Goal: Task Accomplishment & Management: Use online tool/utility

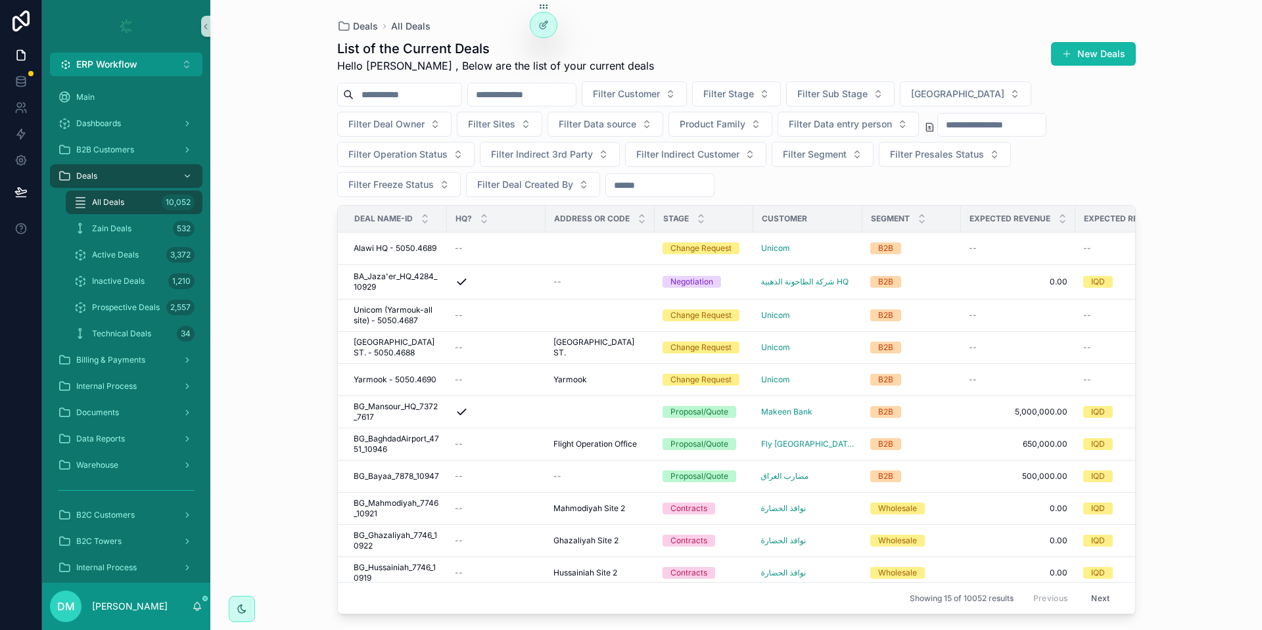
click at [419, 97] on input "scrollable content" at bounding box center [407, 94] width 108 height 18
paste input "**********"
type input "**********"
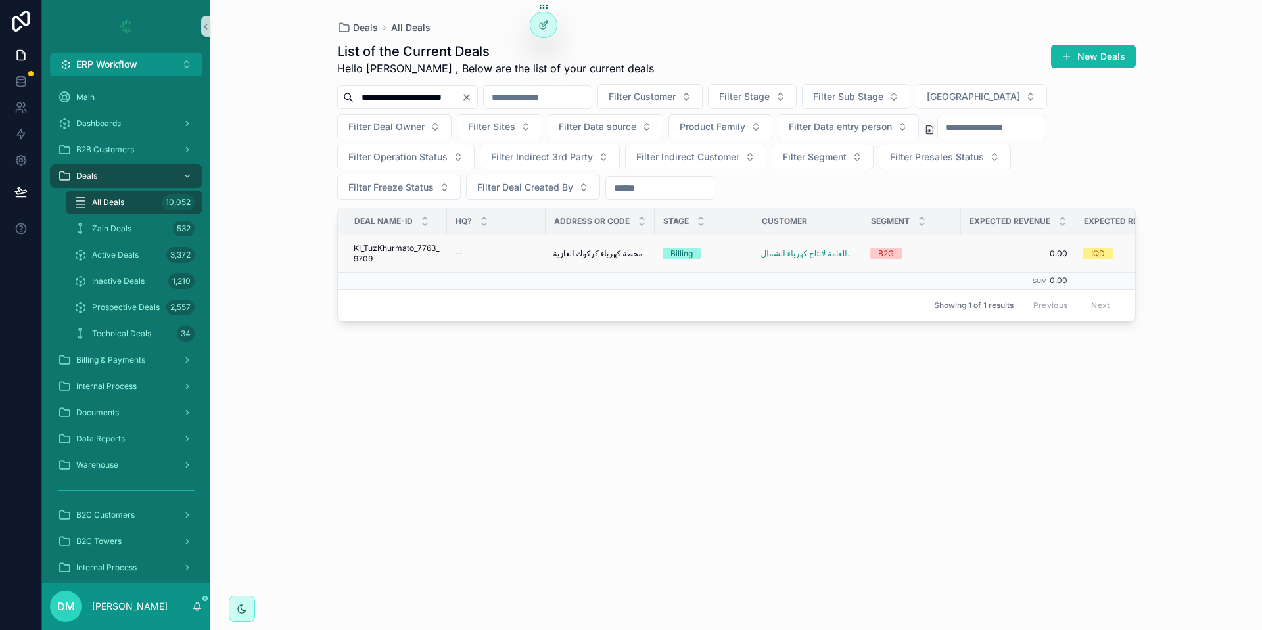
click at [422, 257] on span "KI_TuzKhurmato_7763_9709" at bounding box center [395, 253] width 85 height 21
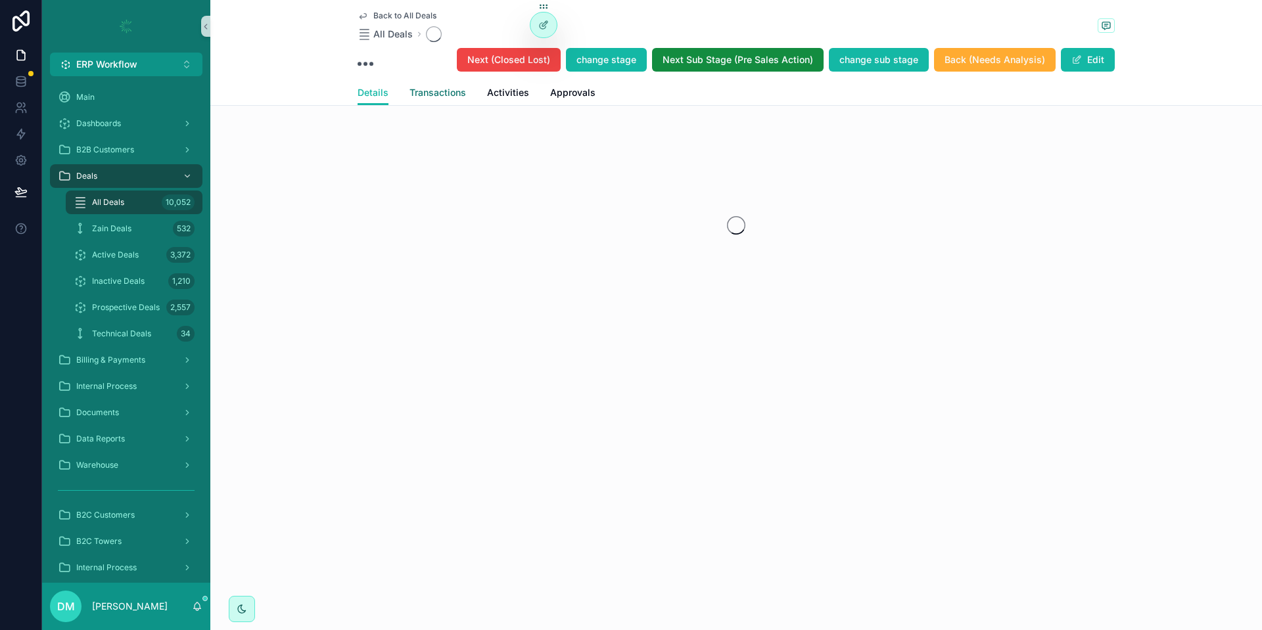
click at [420, 93] on span "Transactions" at bounding box center [437, 92] width 57 height 13
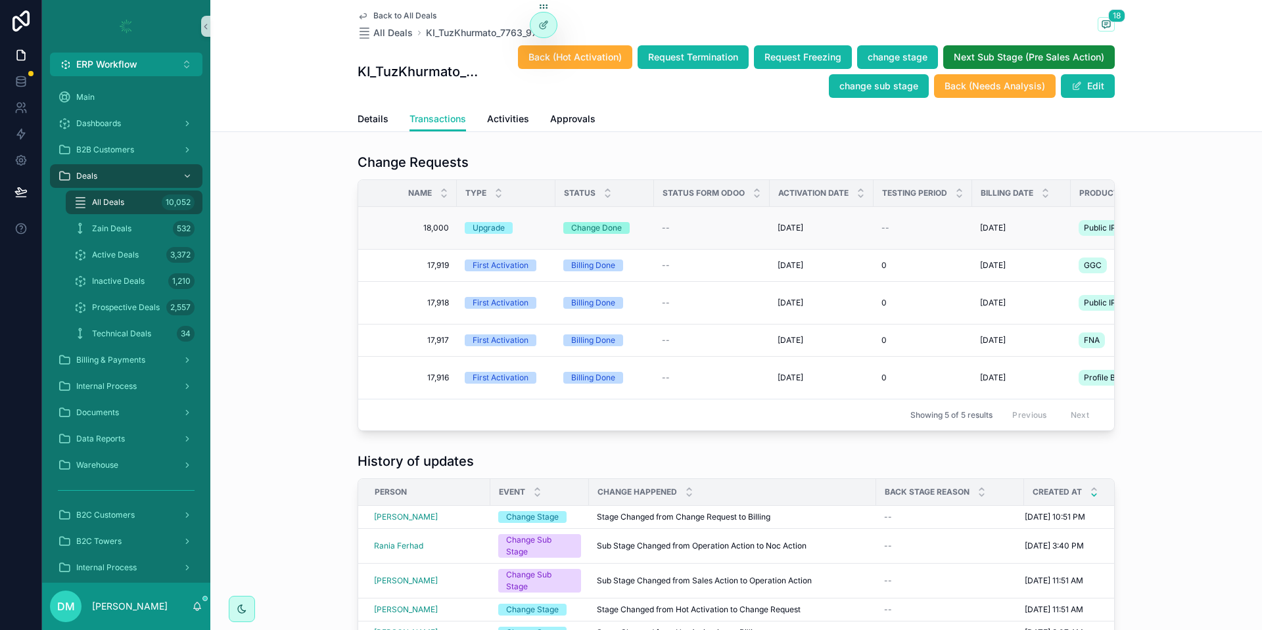
click at [539, 232] on div "Upgrade" at bounding box center [506, 228] width 83 height 12
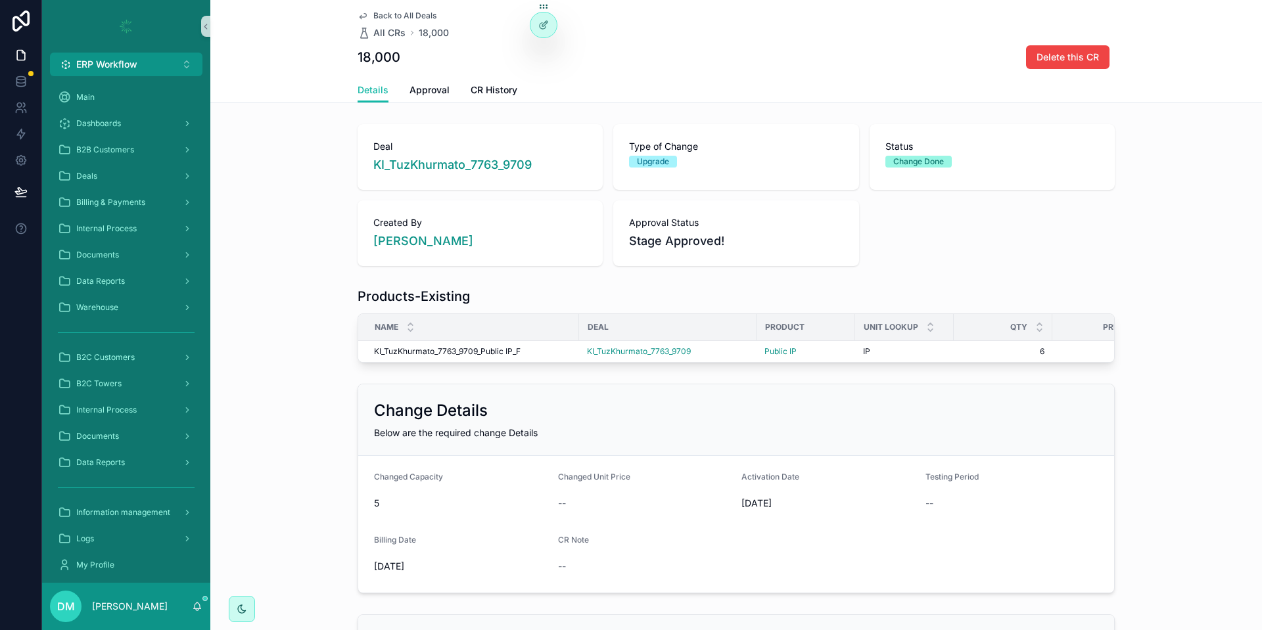
click at [375, 17] on span "Back to All Deals" at bounding box center [404, 16] width 63 height 11
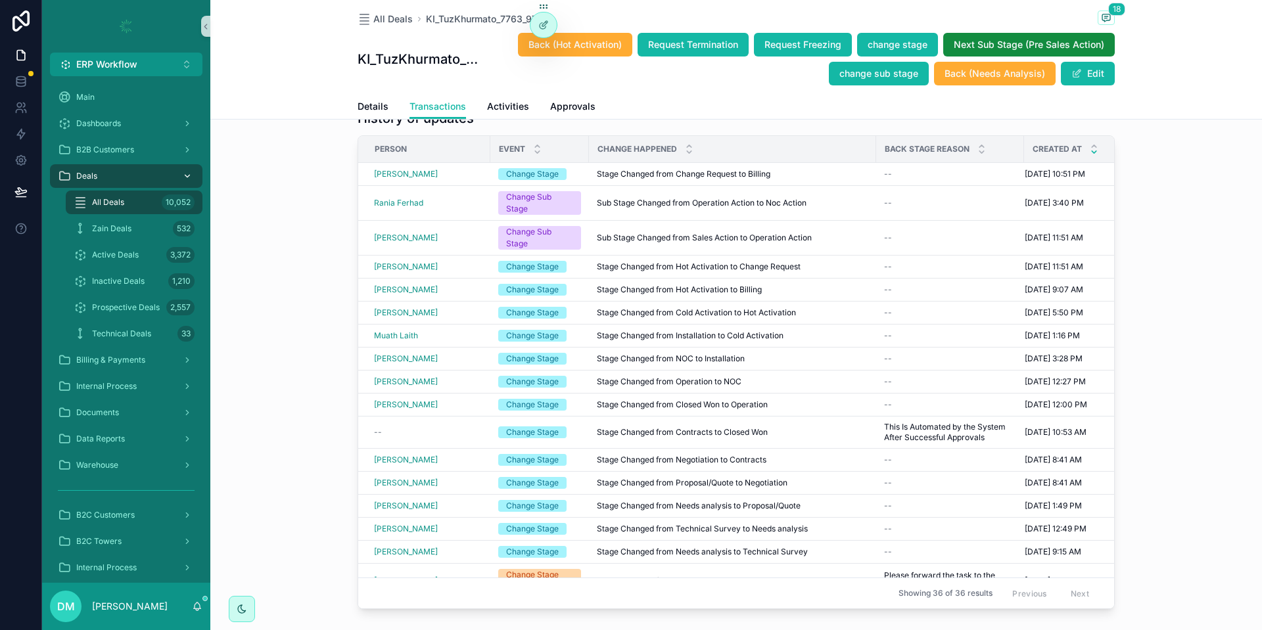
click at [125, 178] on div "Deals" at bounding box center [126, 176] width 137 height 21
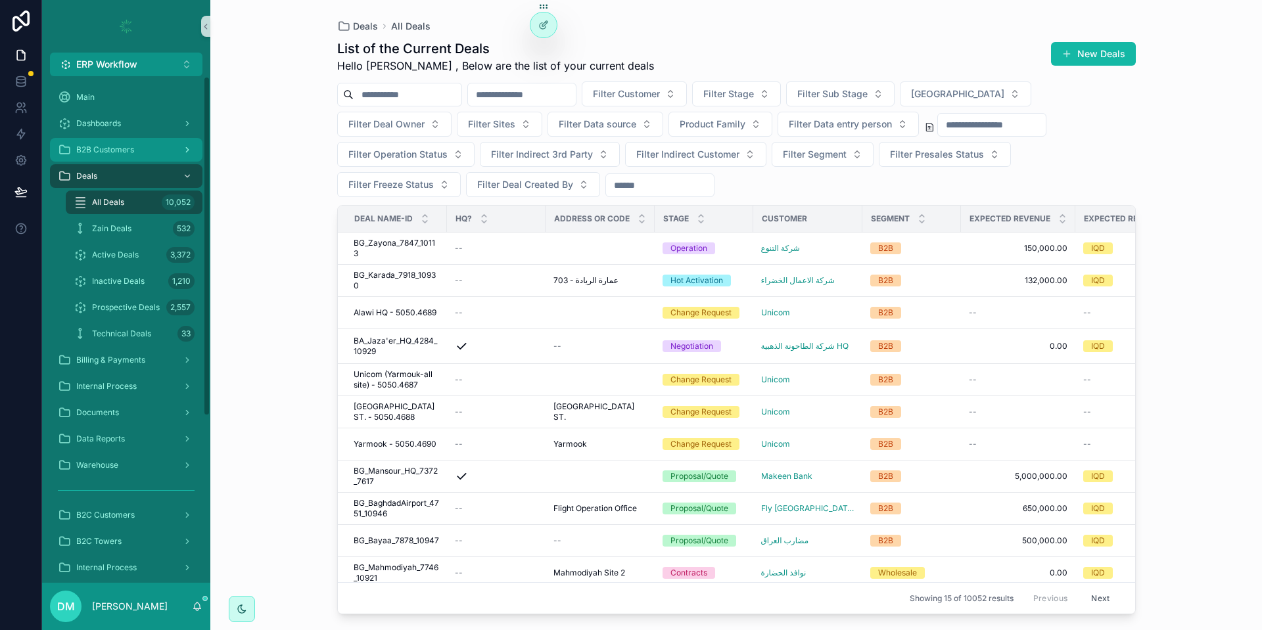
click at [112, 152] on span "B2B Customers" at bounding box center [105, 150] width 58 height 11
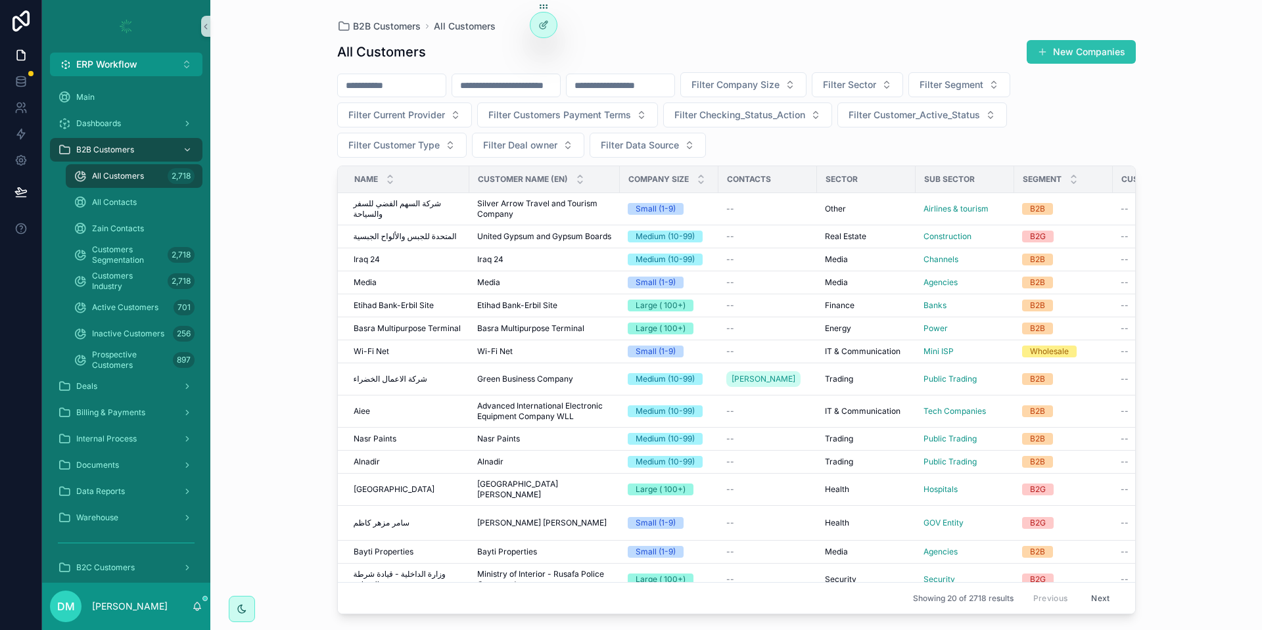
click at [1112, 56] on button "New Companies" at bounding box center [1080, 52] width 109 height 24
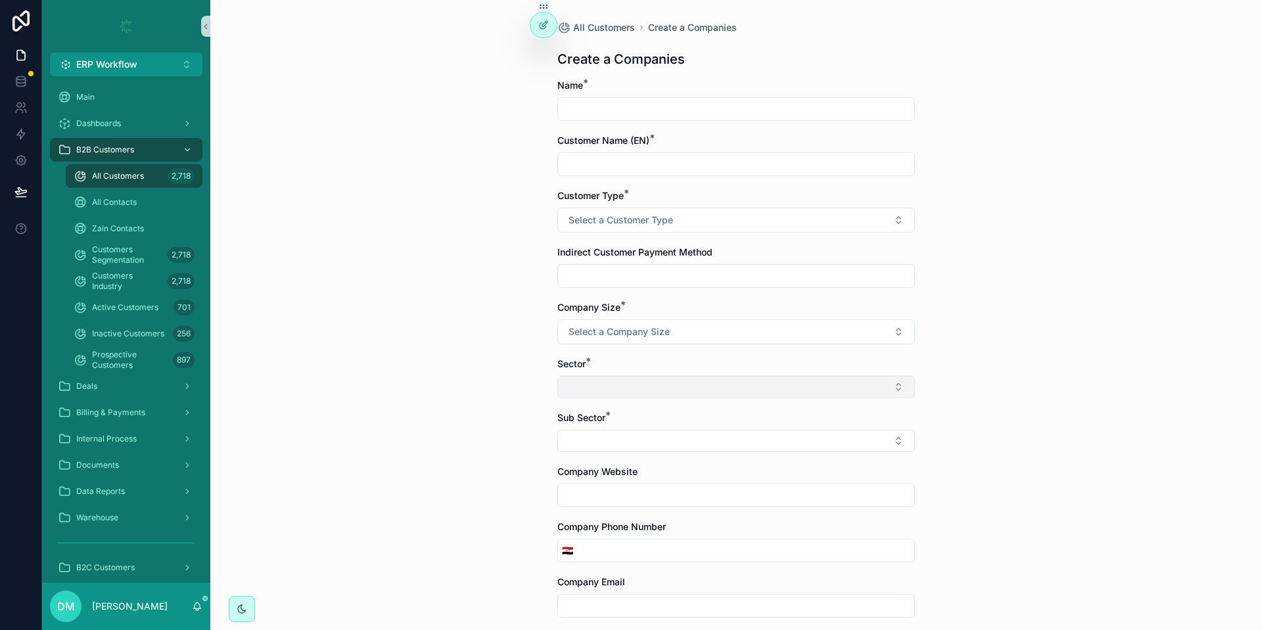
click at [718, 388] on button "Select Button" at bounding box center [735, 387] width 357 height 22
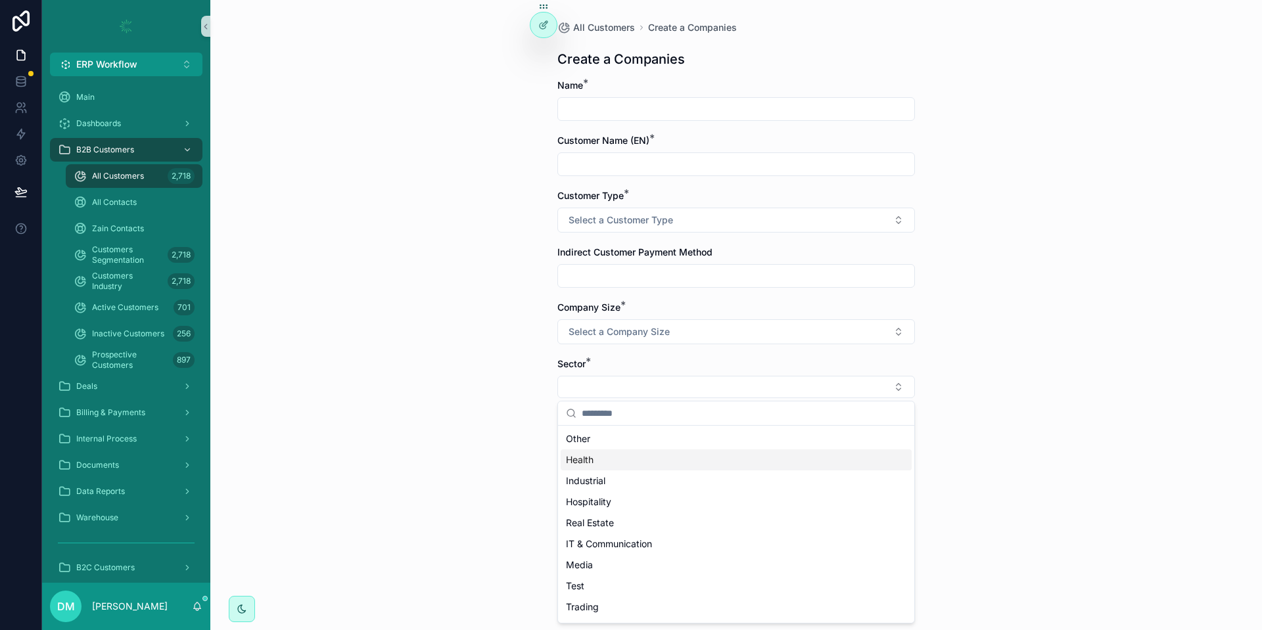
scroll to position [124, 0]
click at [670, 359] on div "Sector *" at bounding box center [735, 363] width 357 height 13
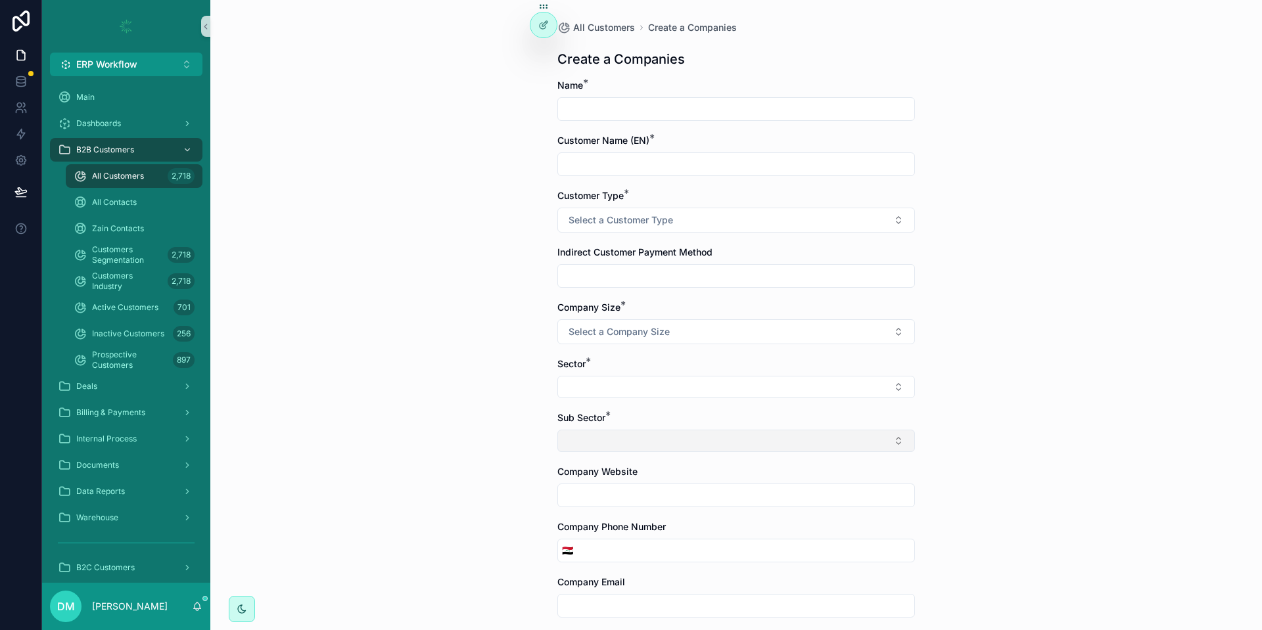
click at [634, 441] on button "Select Button" at bounding box center [735, 441] width 357 height 22
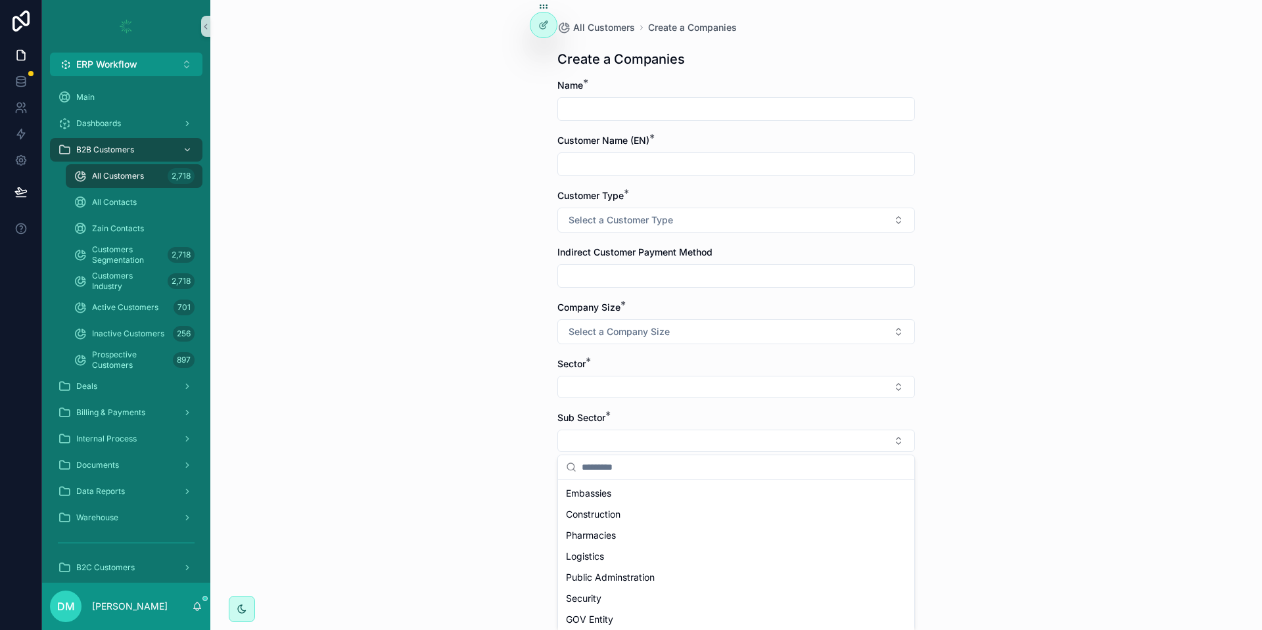
scroll to position [759, 0]
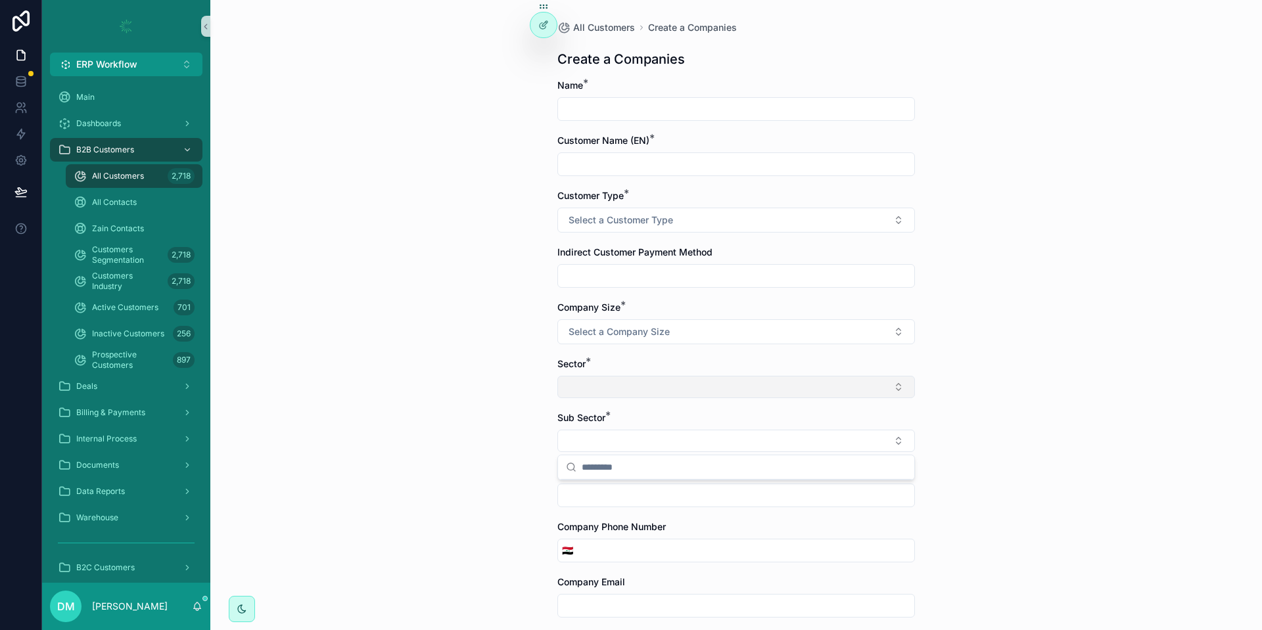
click at [613, 392] on button "Select Button" at bounding box center [735, 387] width 357 height 22
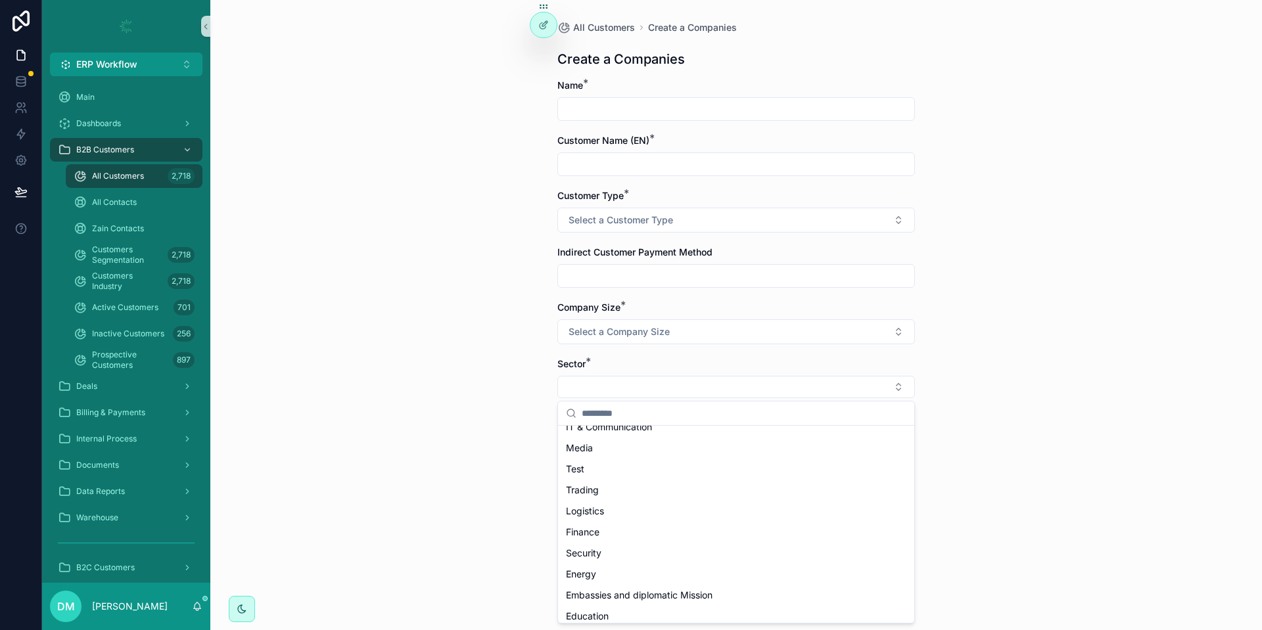
scroll to position [124, 0]
click at [492, 486] on div "All Customers Create a Companies Create a Companies Name * Customer Name (EN) *…" at bounding box center [735, 315] width 1051 height 630
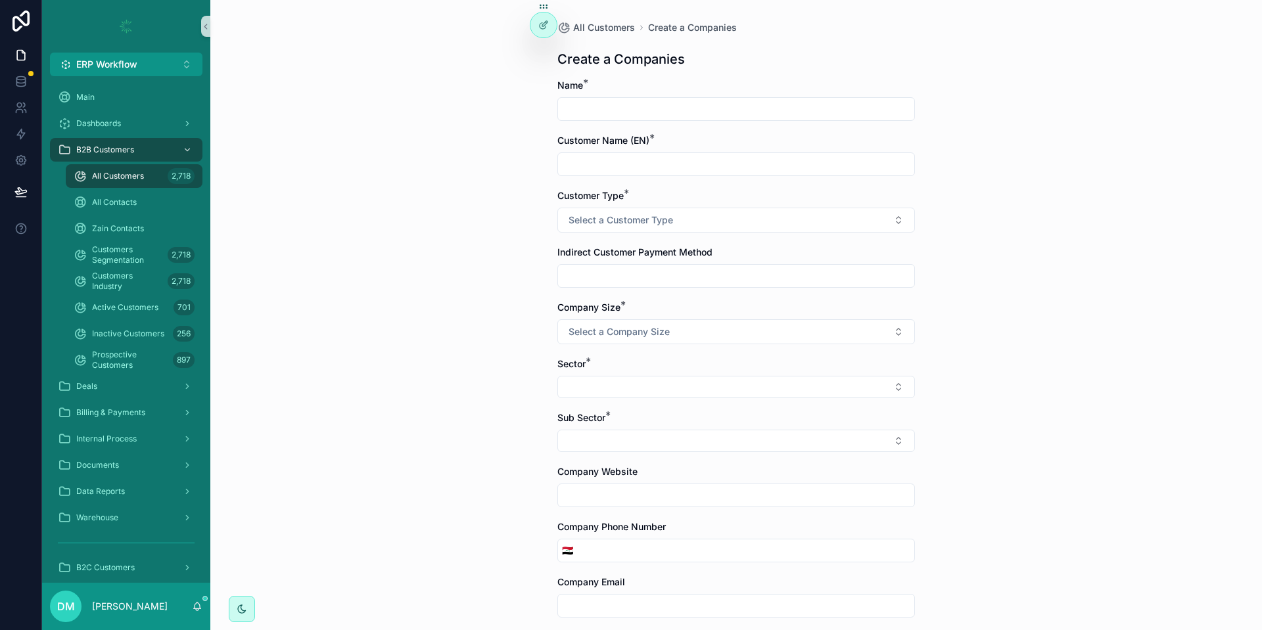
scroll to position [79, 0]
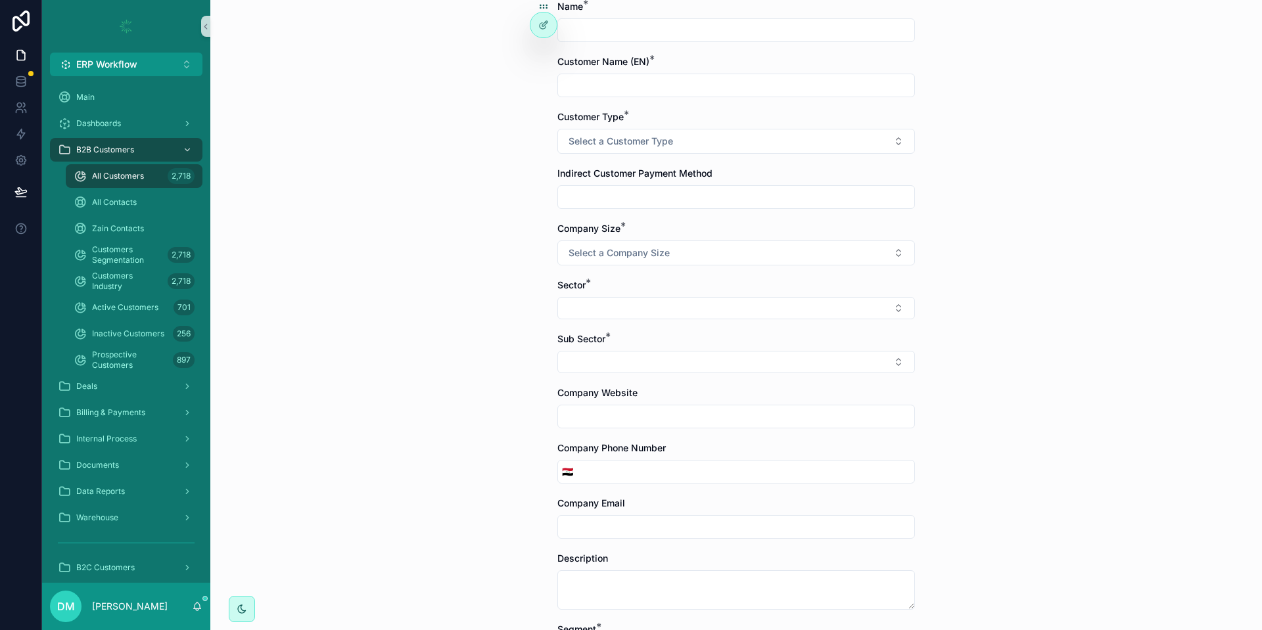
click at [639, 376] on form "Name * Customer Name (EN) * Customer Type * Select a Customer Type Indirect Cus…" at bounding box center [735, 578] width 357 height 1156
click at [641, 361] on button "Select Button" at bounding box center [735, 362] width 357 height 22
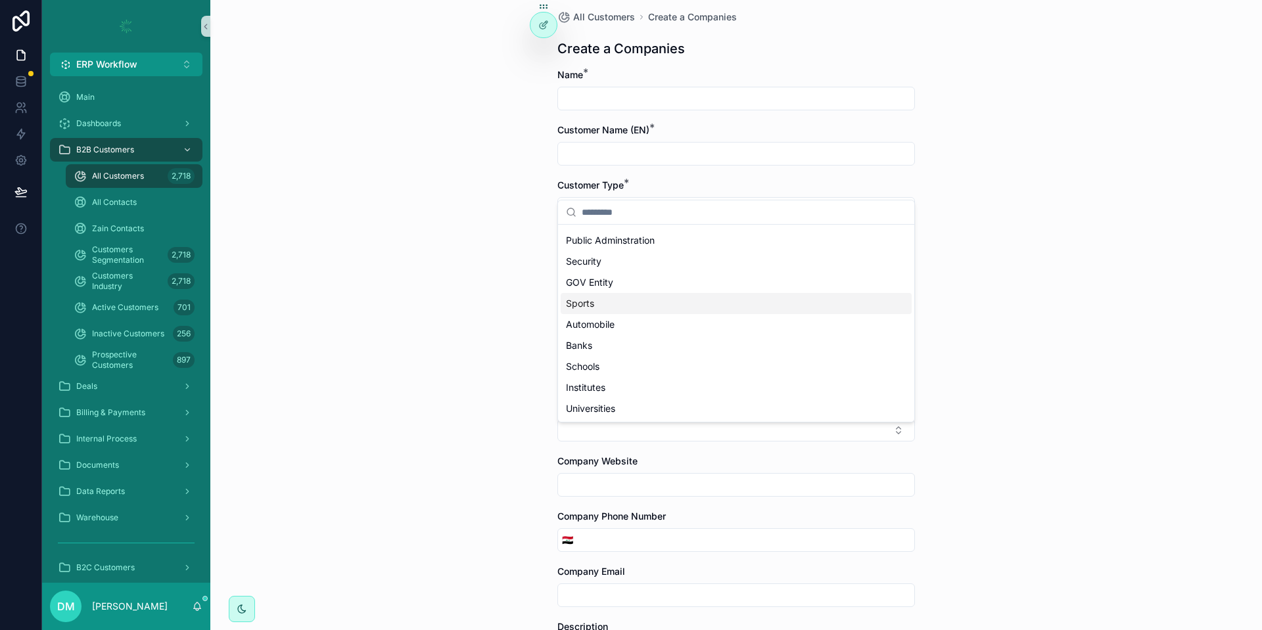
scroll to position [0, 0]
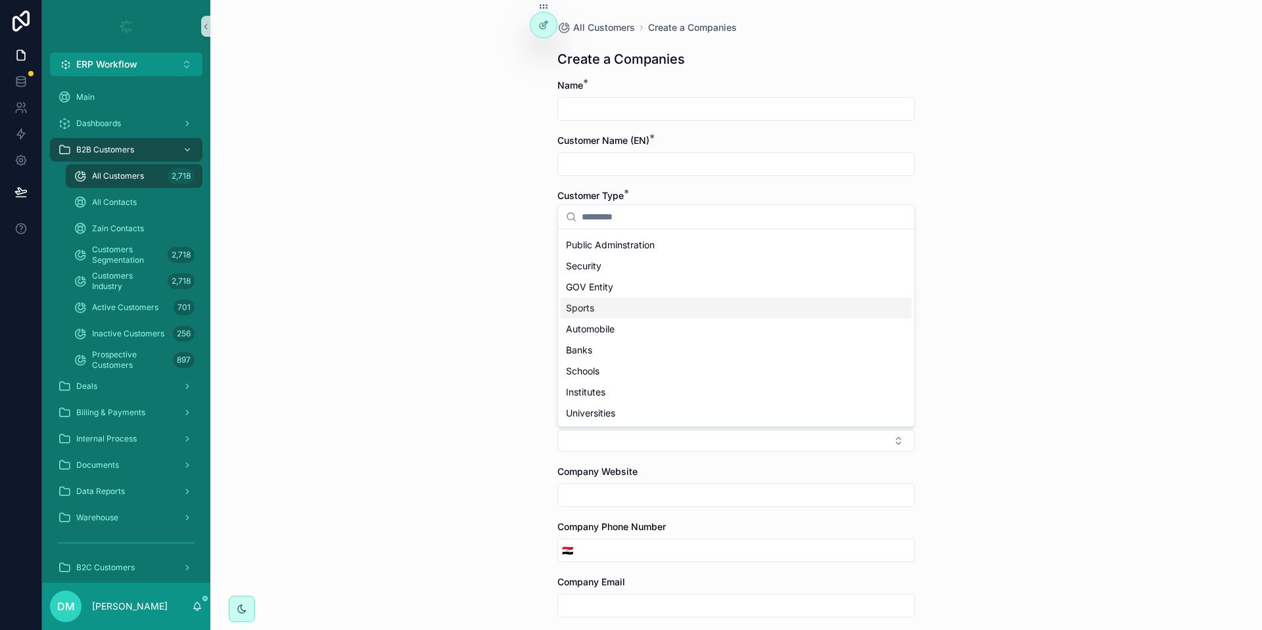
click at [505, 132] on div "All Customers Create a Companies Create a Companies Name * Customer Name (EN) *…" at bounding box center [735, 315] width 1051 height 630
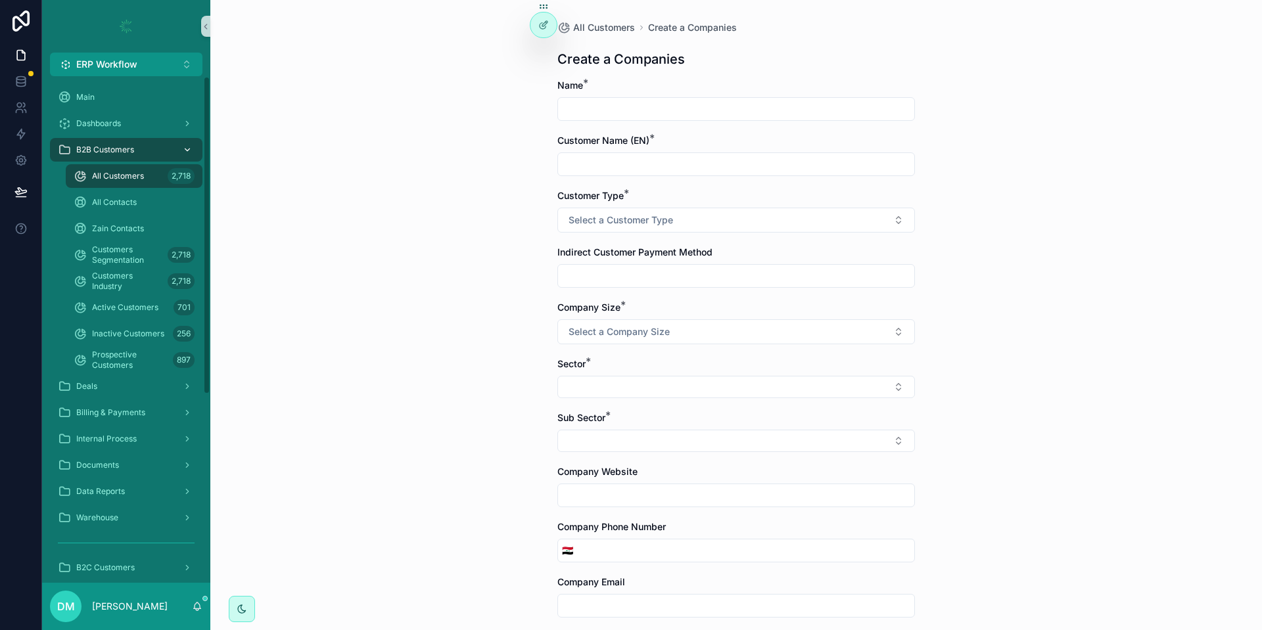
click at [137, 148] on div "B2B Customers" at bounding box center [126, 149] width 137 height 21
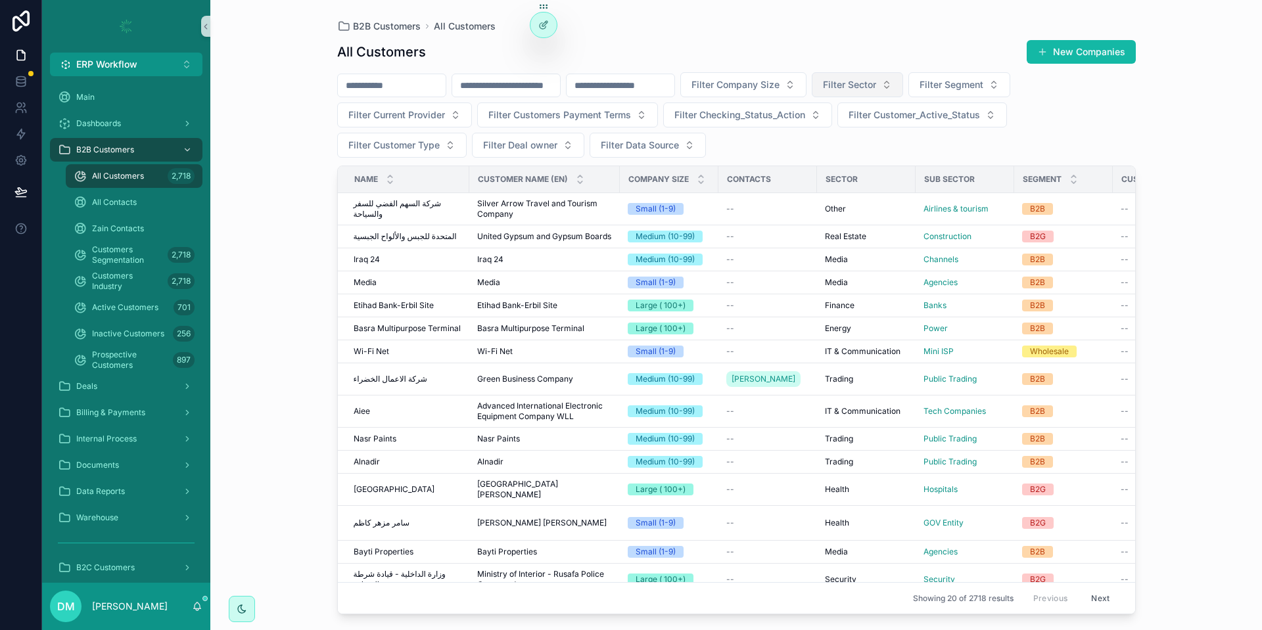
click at [876, 84] on span "Filter Sector" at bounding box center [849, 84] width 53 height 13
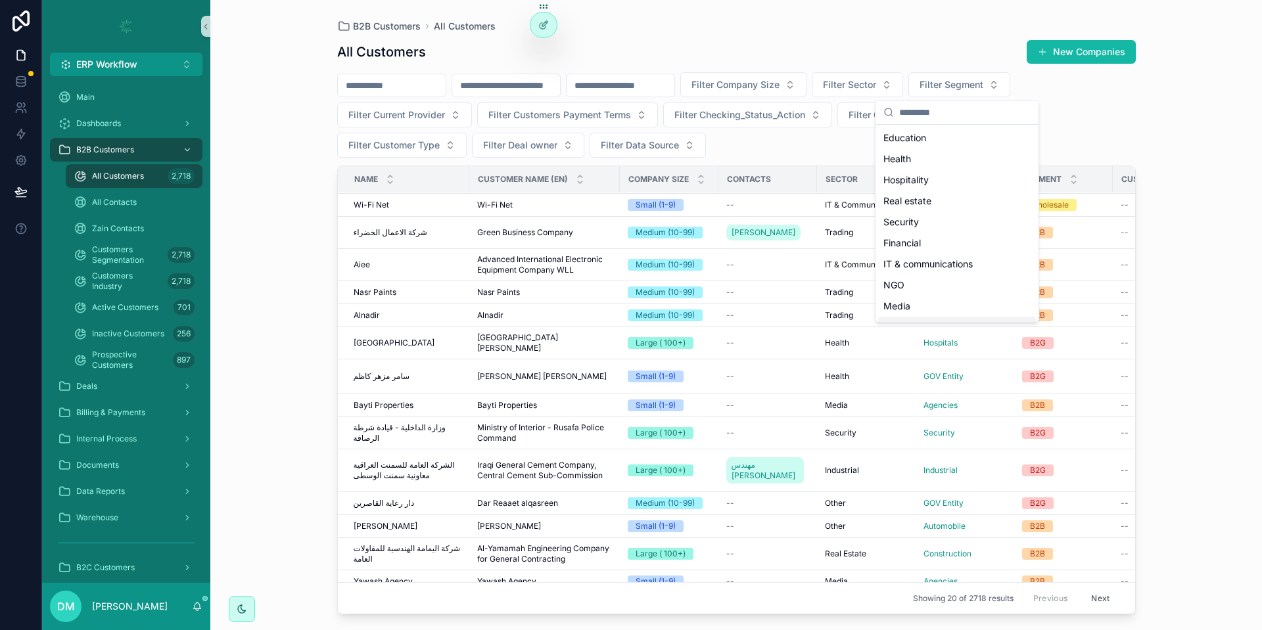
scroll to position [263, 0]
click at [543, 20] on icon at bounding box center [543, 25] width 11 height 11
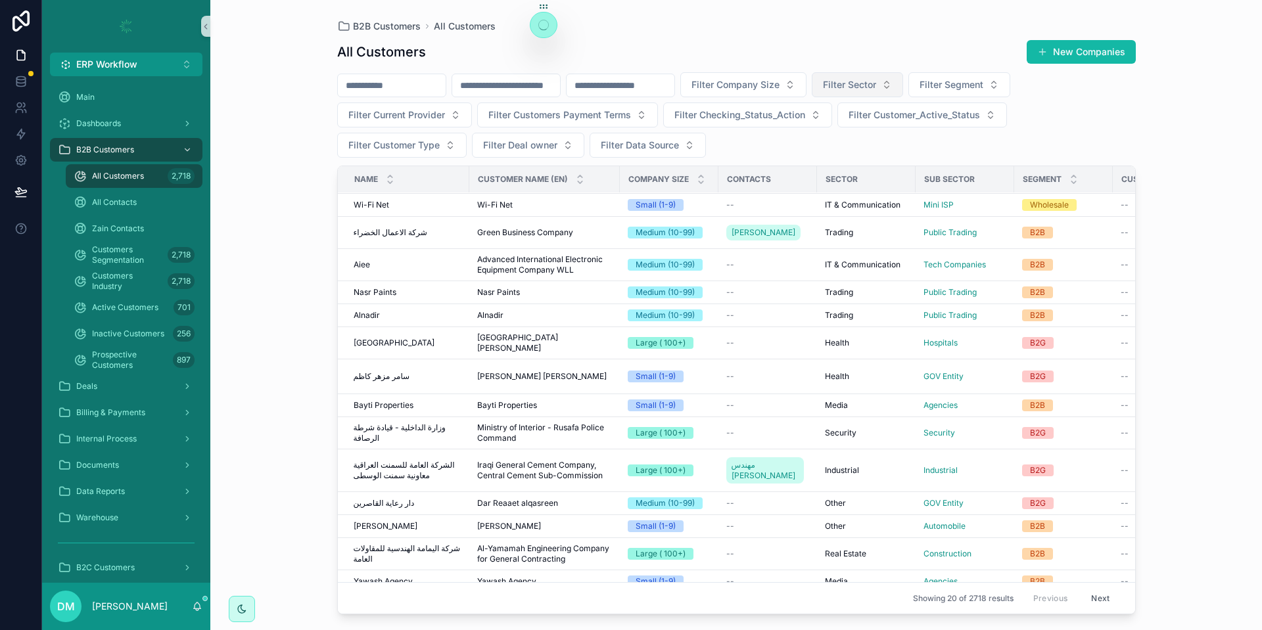
click at [876, 81] on span "Filter Sector" at bounding box center [849, 84] width 53 height 13
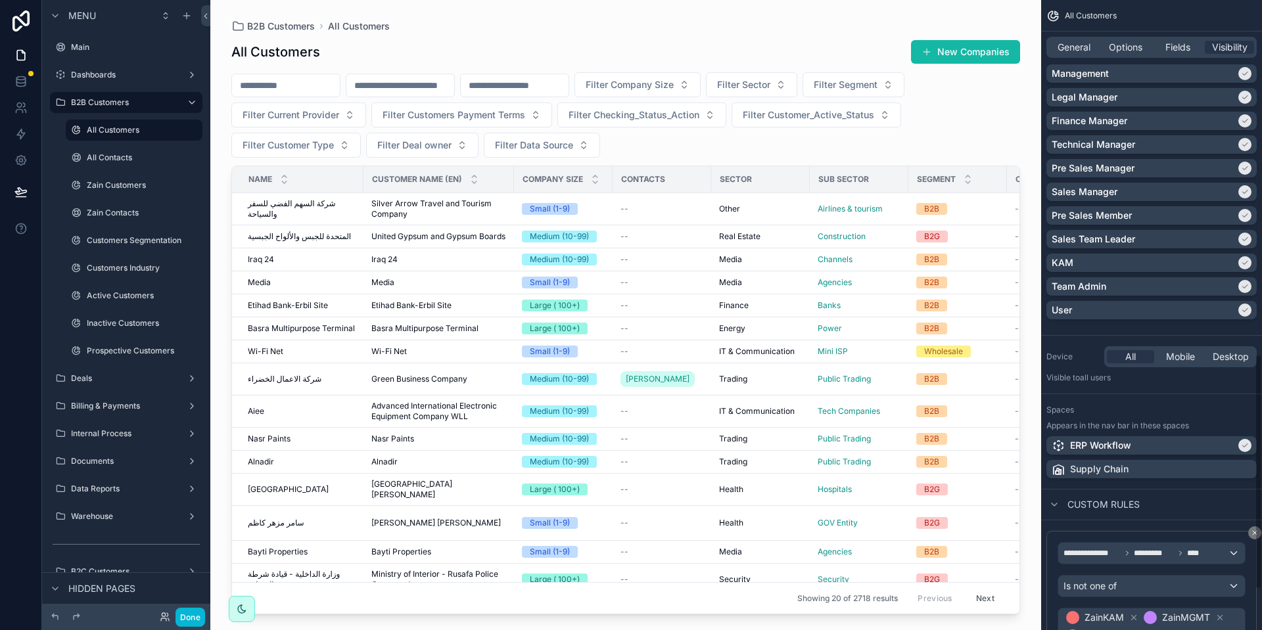
scroll to position [1053, 0]
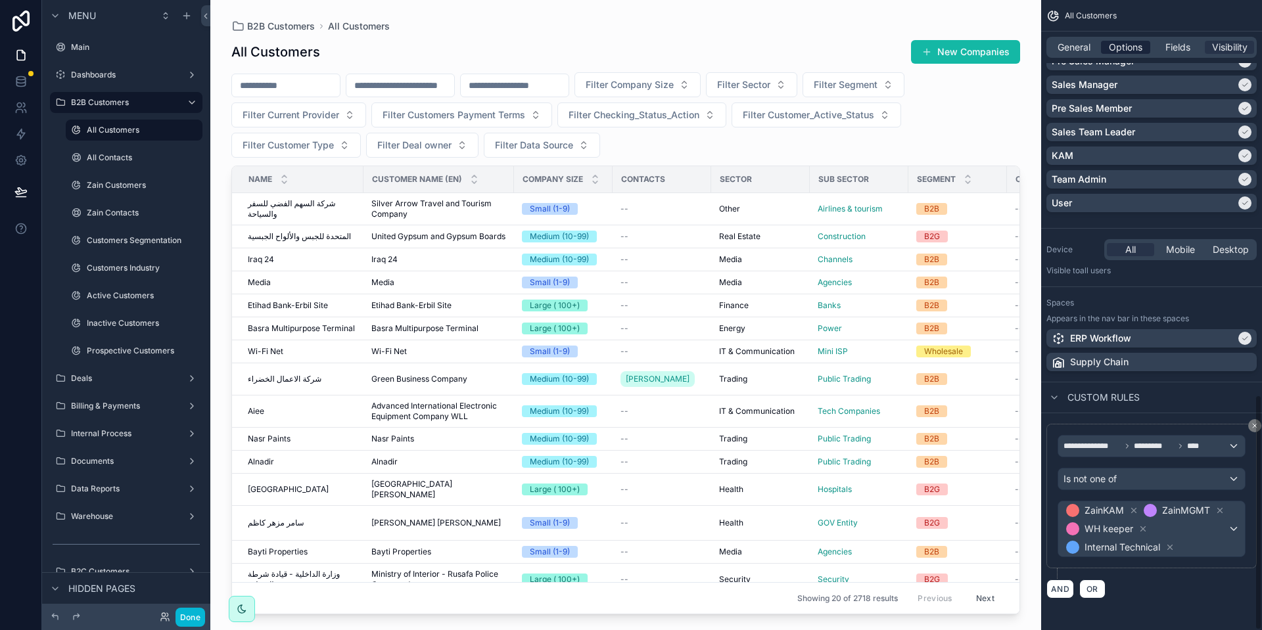
click at [1107, 43] on div "Options" at bounding box center [1125, 47] width 49 height 13
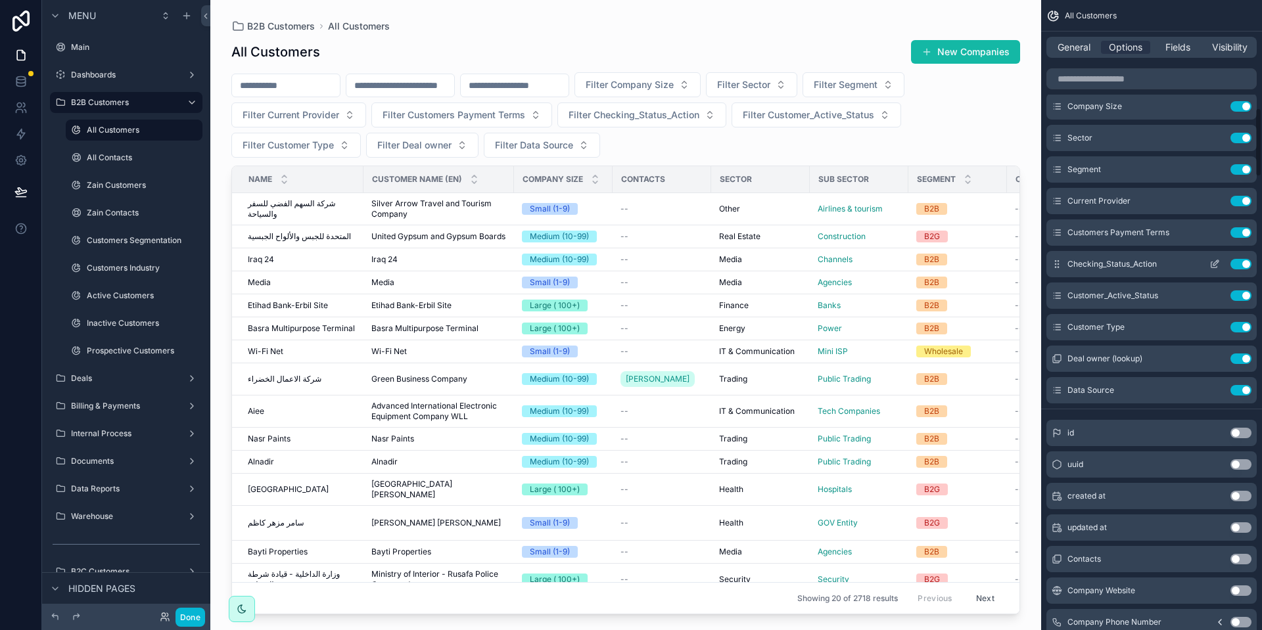
scroll to position [869, 0]
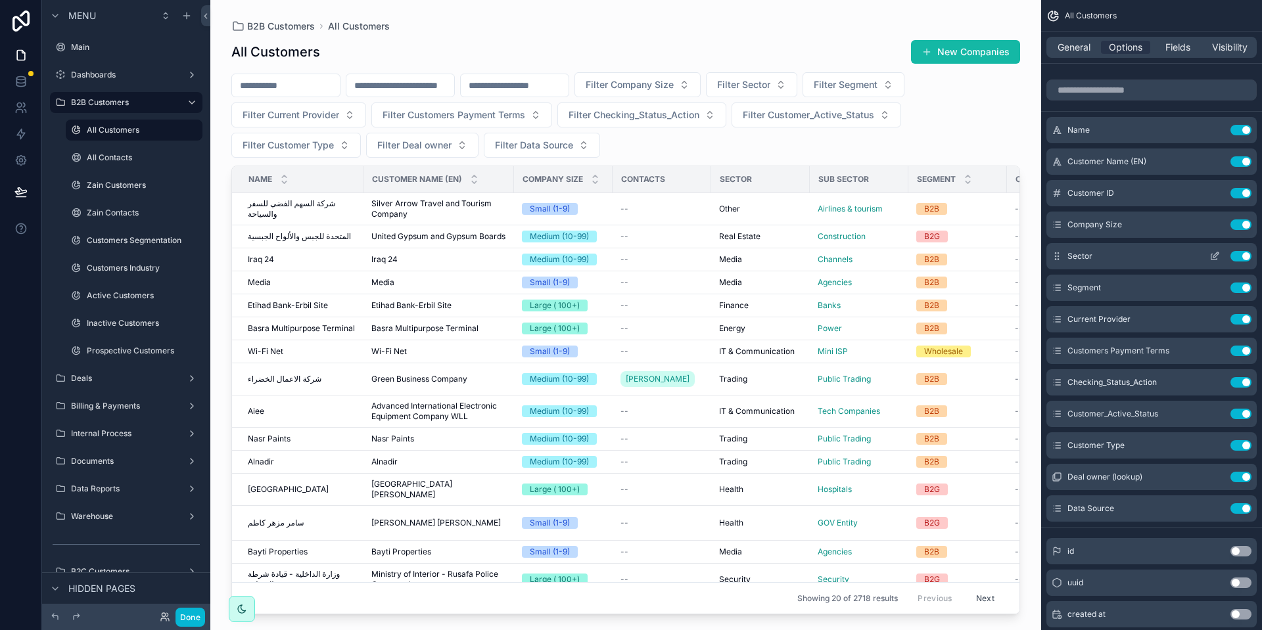
click at [1236, 260] on button "Use setting" at bounding box center [1240, 256] width 21 height 11
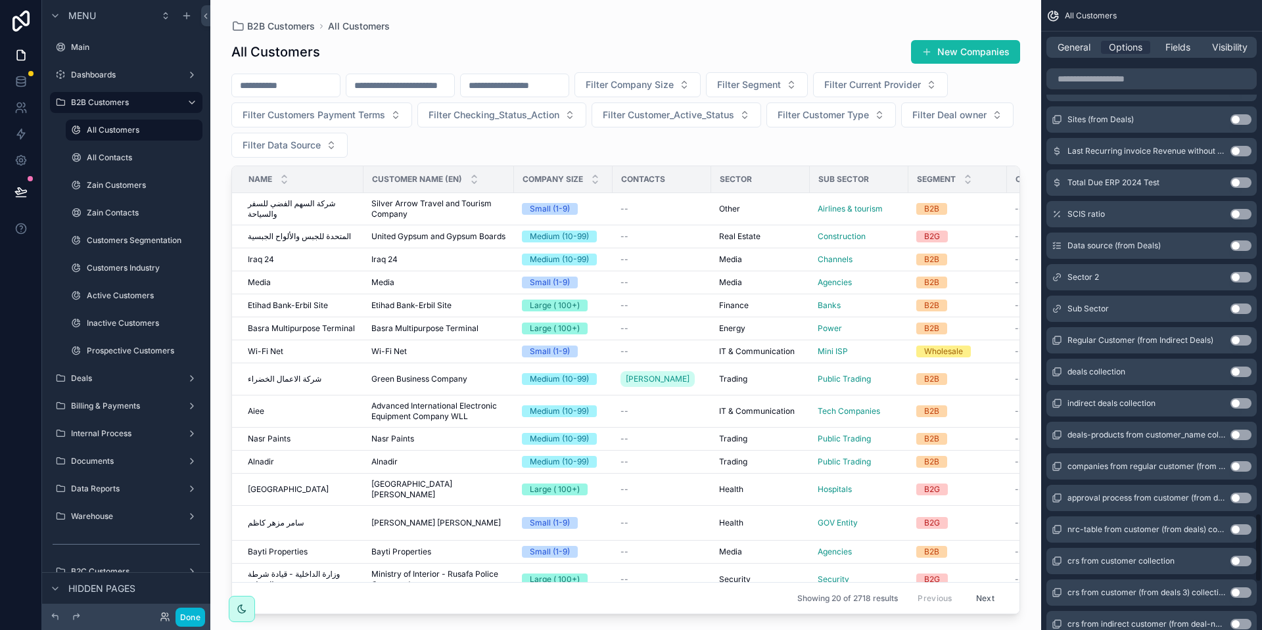
scroll to position [4654, 0]
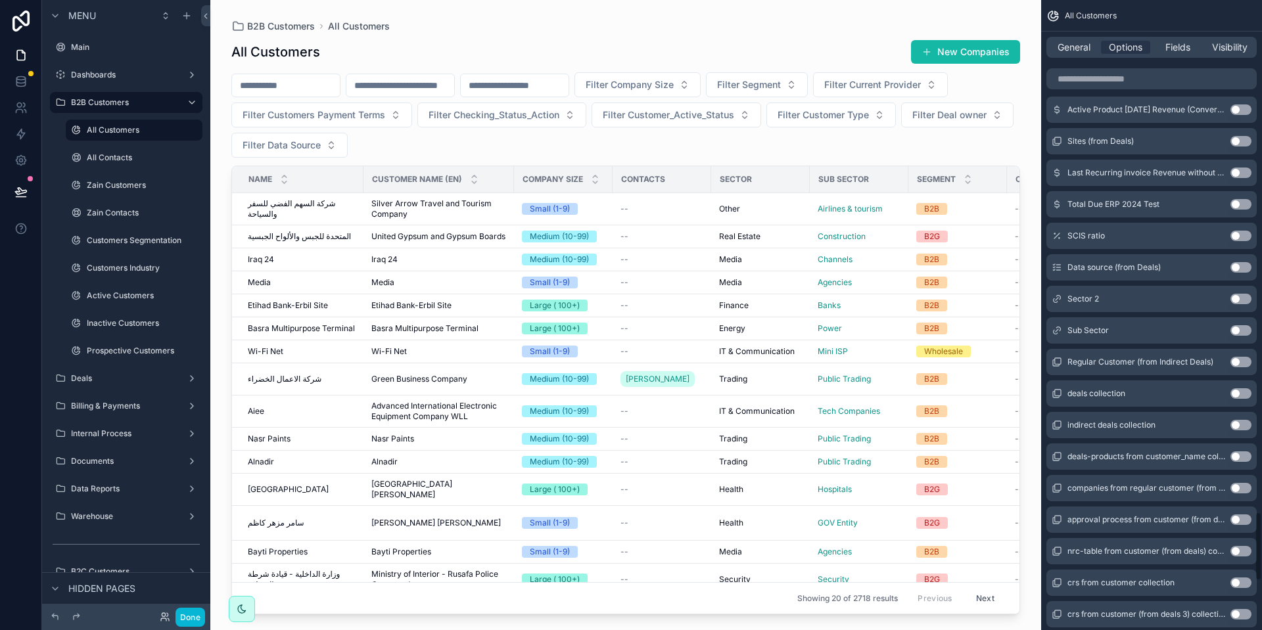
click at [1239, 298] on button "Use setting" at bounding box center [1240, 299] width 21 height 11
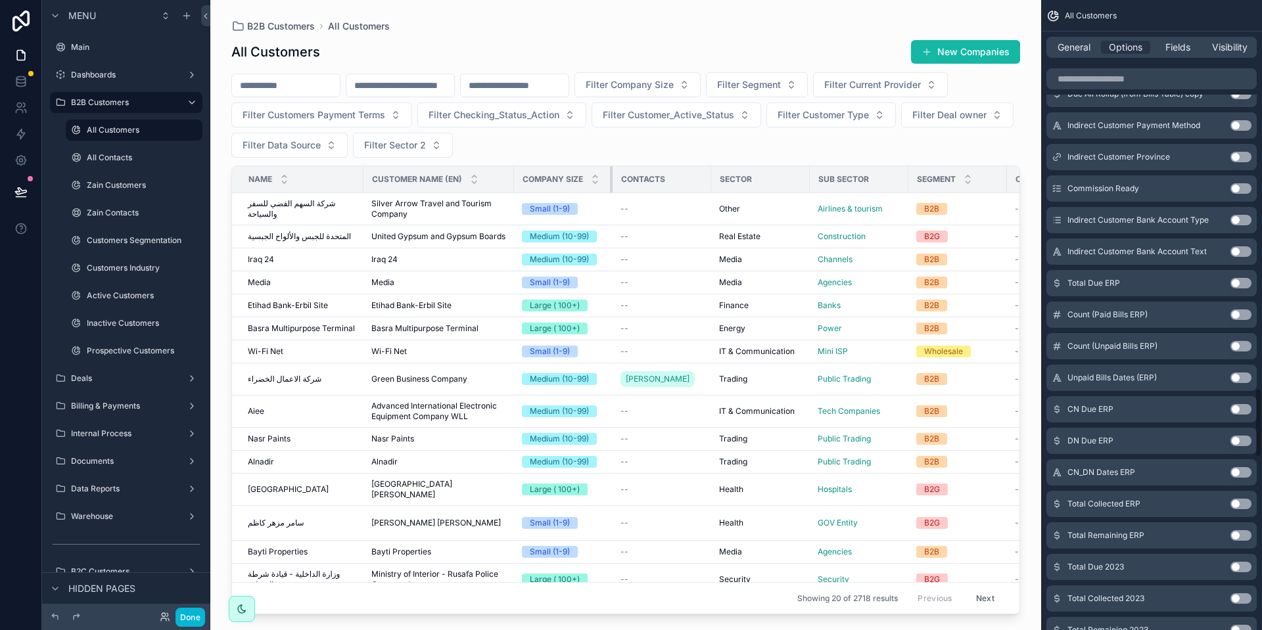
scroll to position [3444, 0]
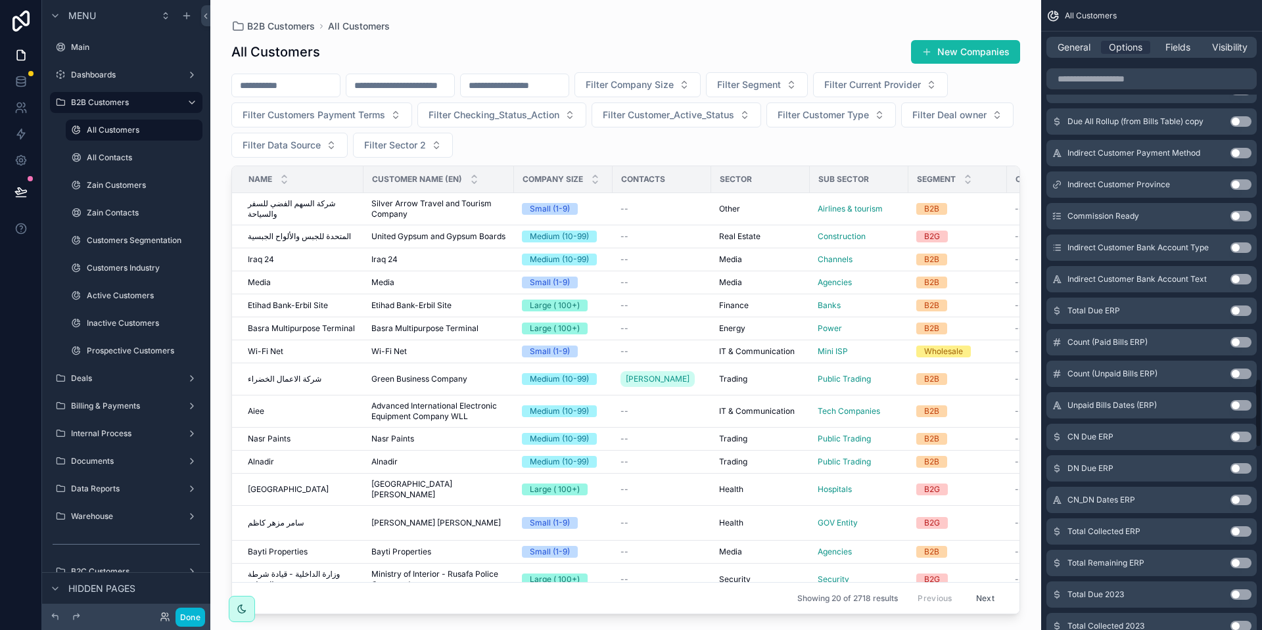
click at [679, 144] on div "scrollable content" at bounding box center [625, 307] width 831 height 614
click at [426, 146] on span "Filter Sector 2" at bounding box center [395, 145] width 62 height 13
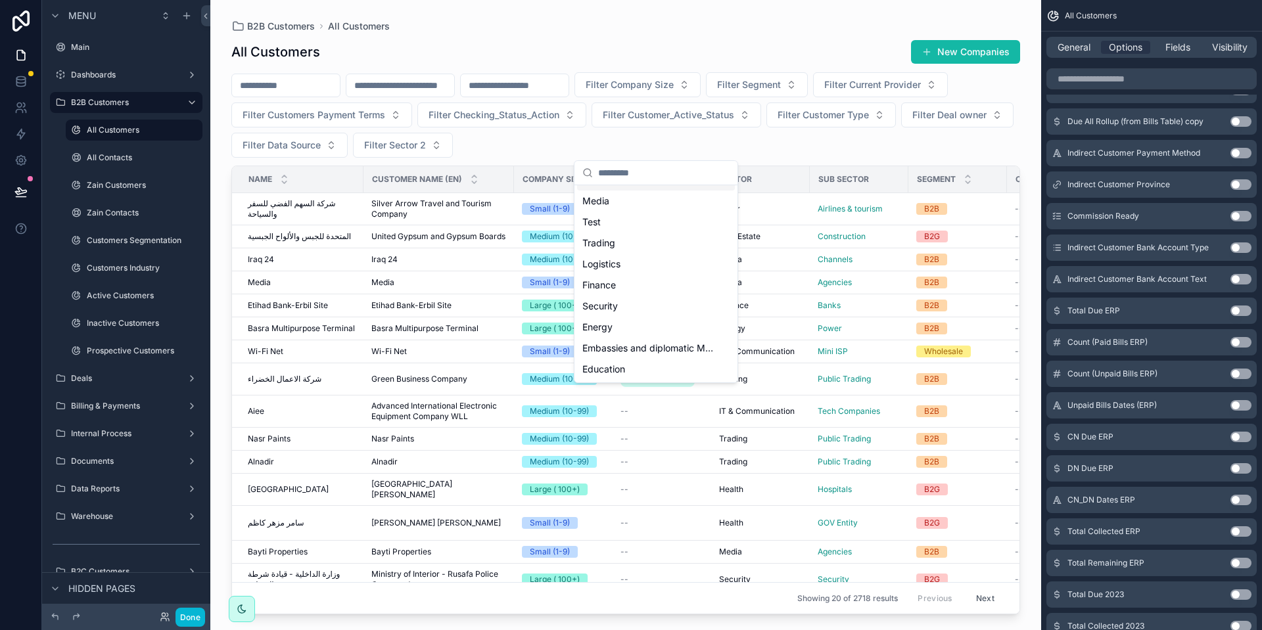
scroll to position [0, 0]
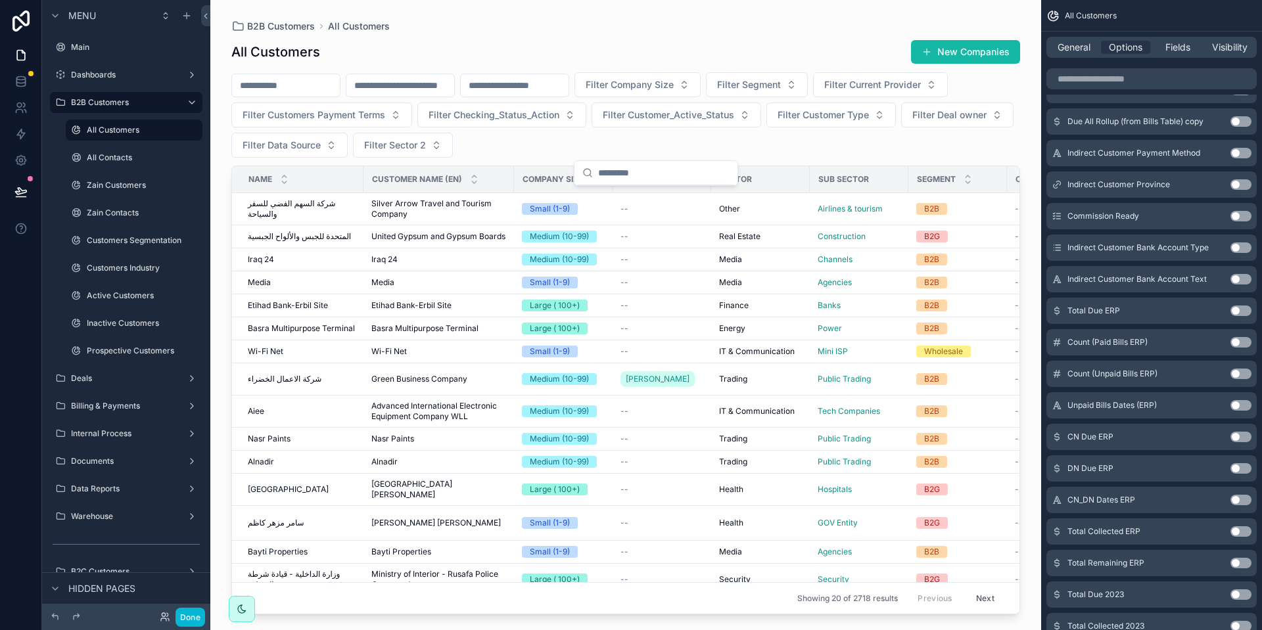
click at [776, 144] on div "Filter Company Size Filter Segment Filter Current Provider Filter Customers Pay…" at bounding box center [625, 114] width 788 height 85
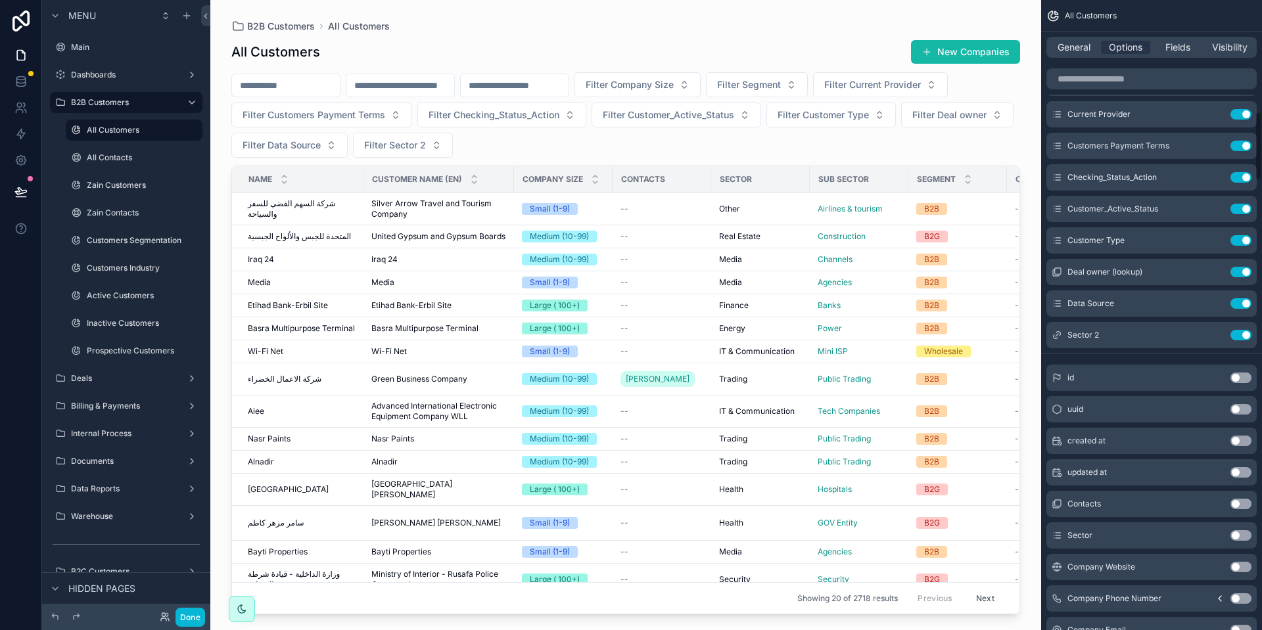
scroll to position [1019, 0]
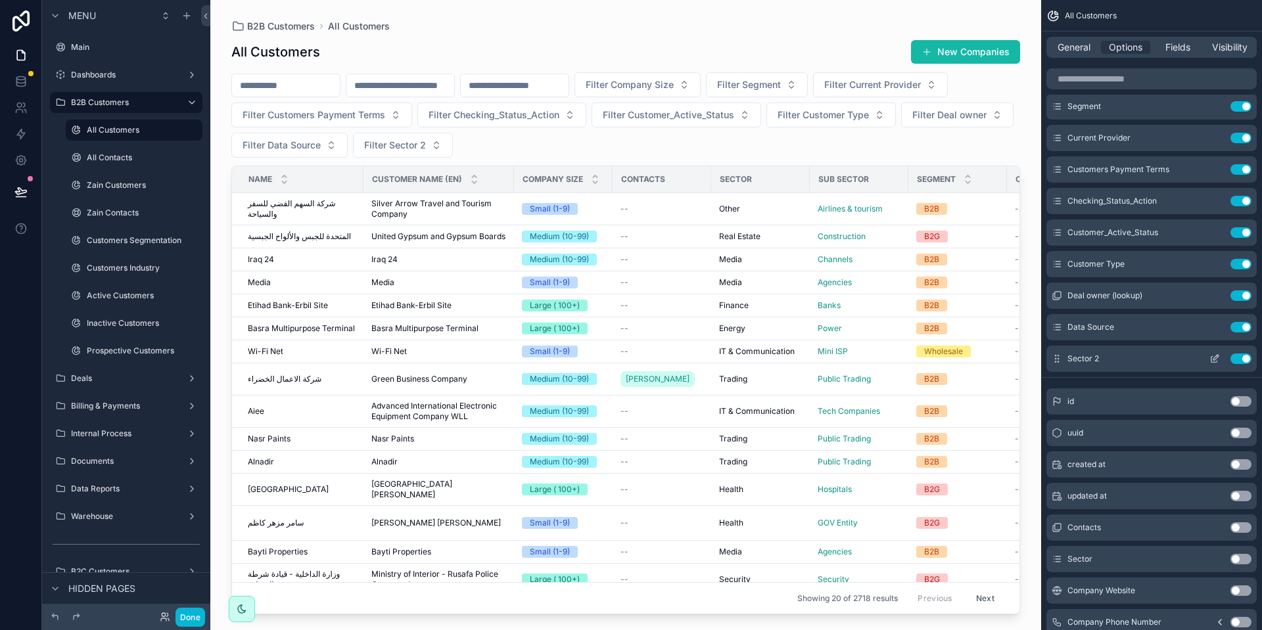
click at [1209, 361] on icon "scrollable content" at bounding box center [1214, 358] width 11 height 11
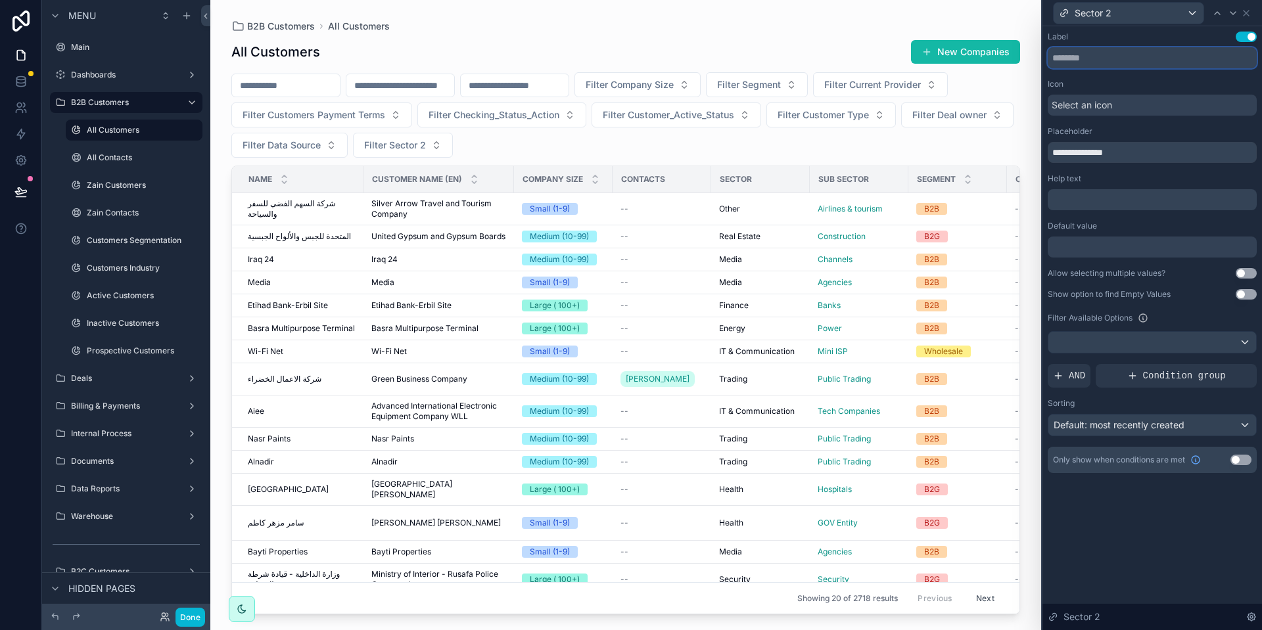
click at [1120, 64] on input "text" at bounding box center [1151, 57] width 209 height 21
click at [1120, 66] on input "text" at bounding box center [1151, 57] width 209 height 21
drag, startPoint x: 1097, startPoint y: 64, endPoint x: 1081, endPoint y: 61, distance: 16.0
click at [1081, 61] on input "text" at bounding box center [1151, 57] width 209 height 21
click at [1122, 147] on input "**********" at bounding box center [1151, 152] width 209 height 21
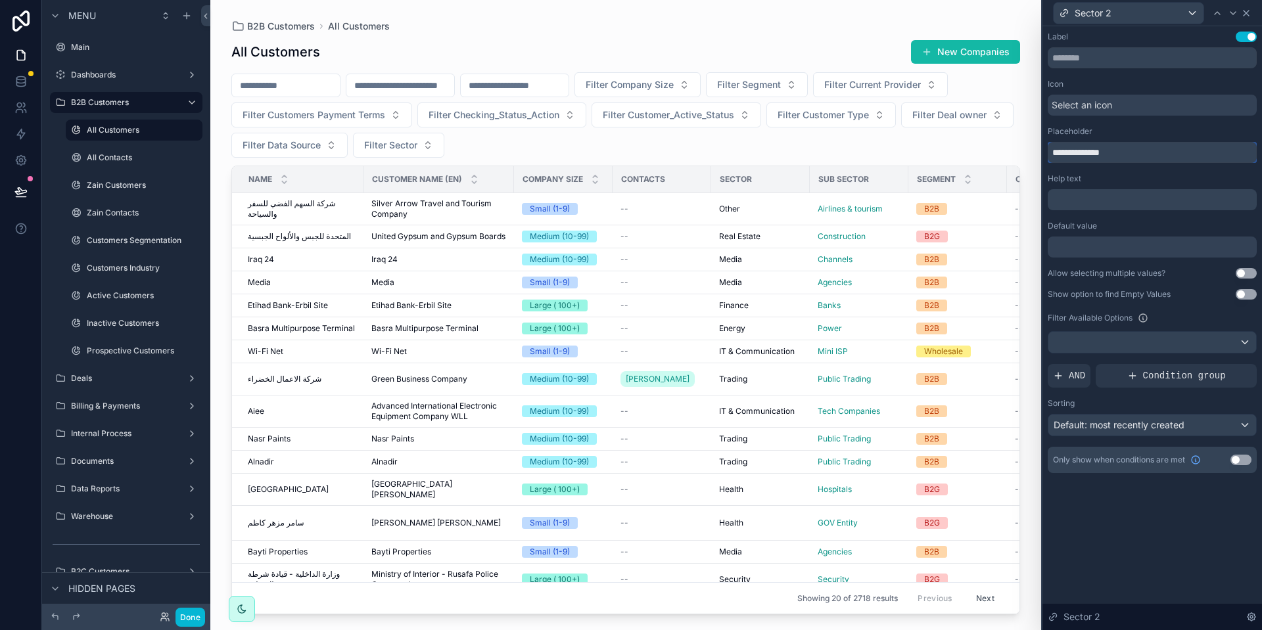
type input "**********"
click at [1246, 11] on icon at bounding box center [1246, 13] width 11 height 11
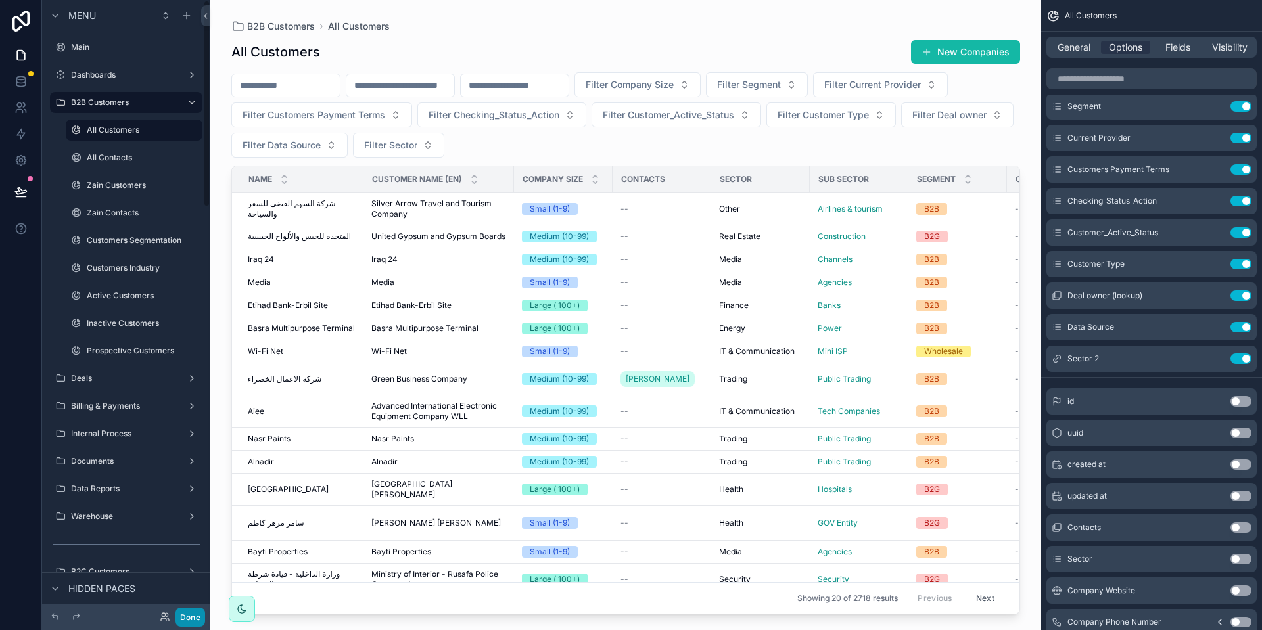
click at [195, 620] on button "Done" at bounding box center [190, 617] width 30 height 19
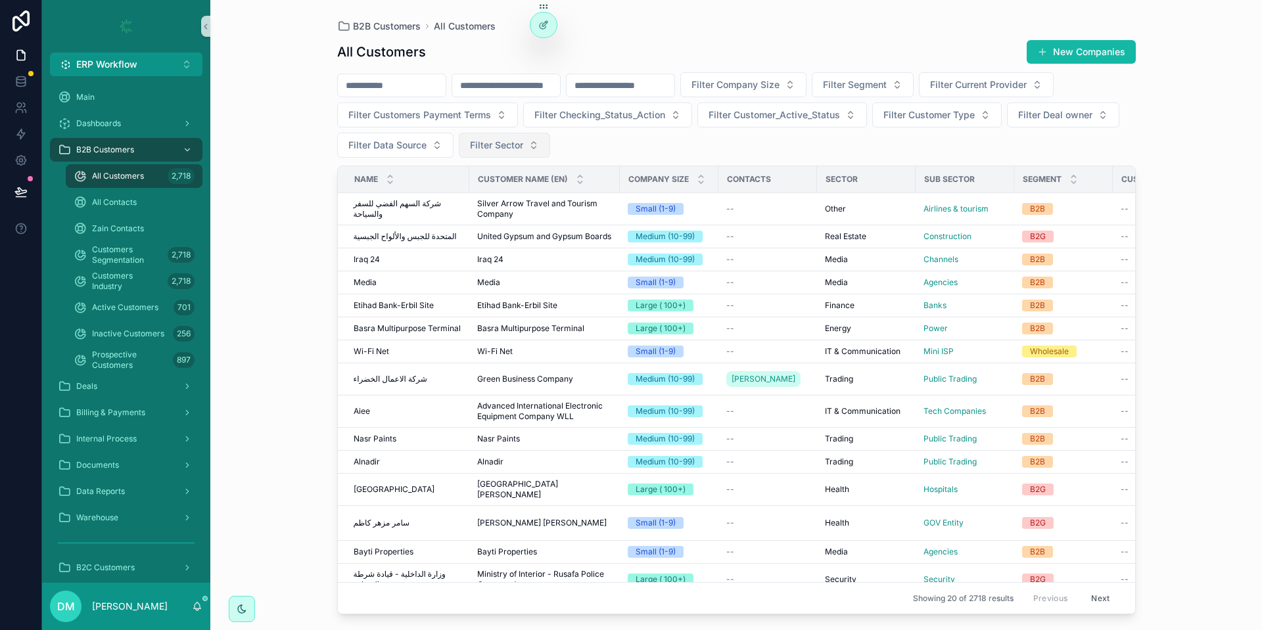
click at [523, 147] on span "Filter Sector" at bounding box center [496, 145] width 53 height 13
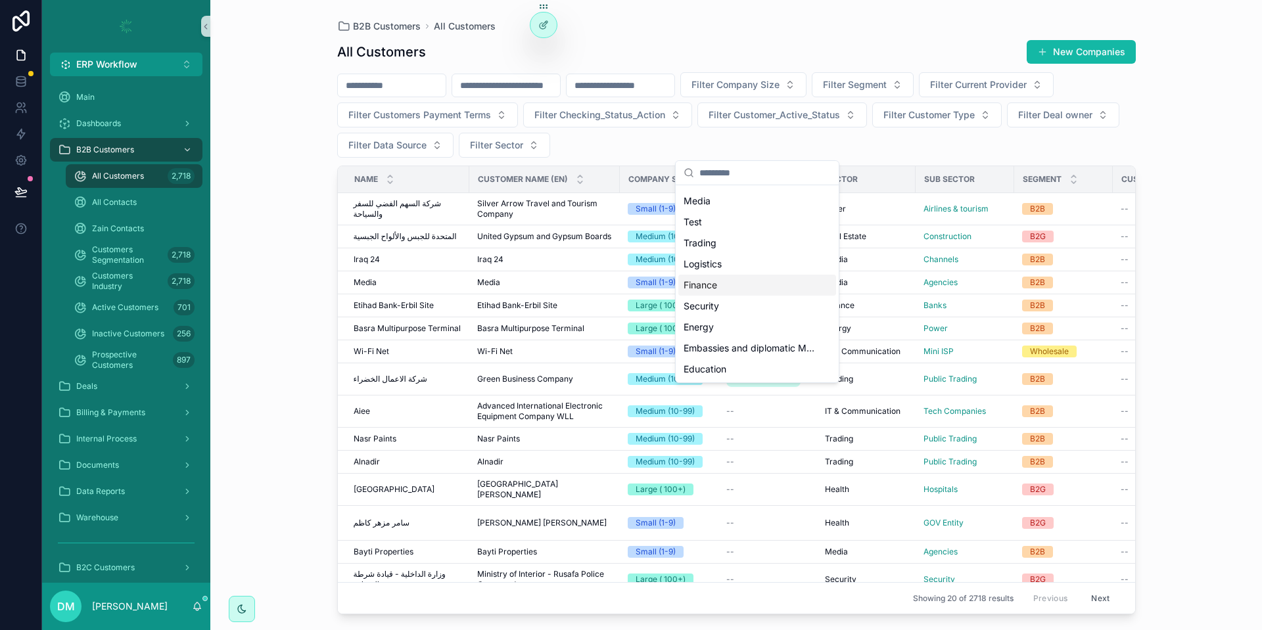
scroll to position [0, 0]
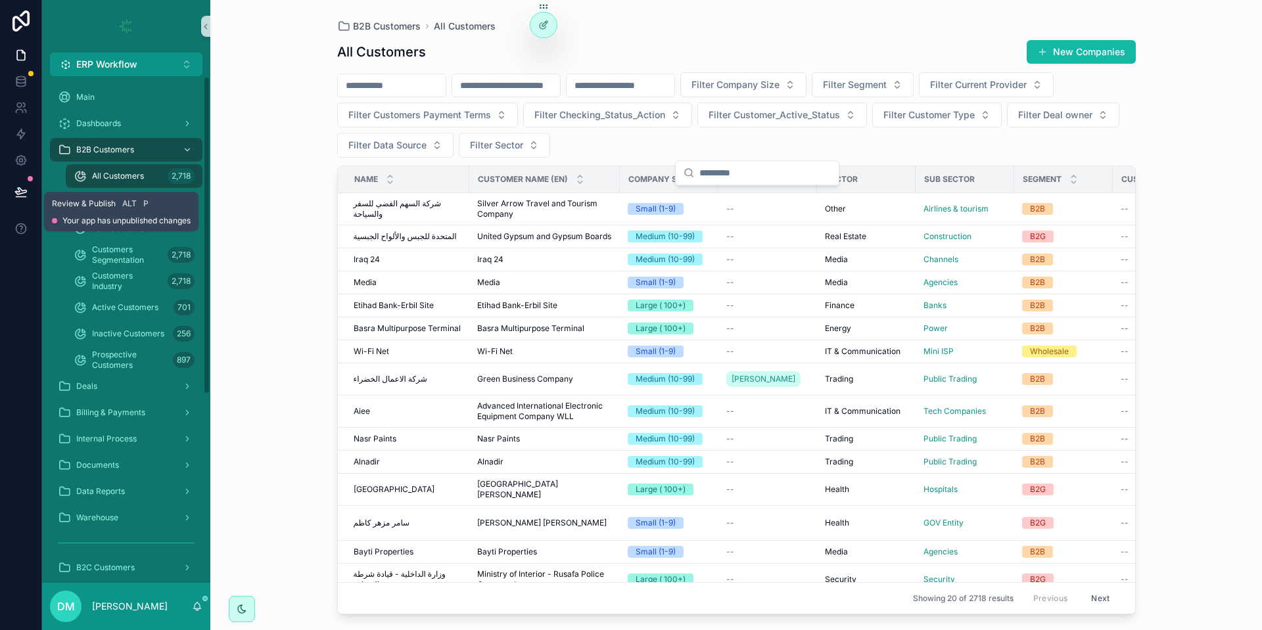
click at [14, 189] on button at bounding box center [21, 191] width 29 height 37
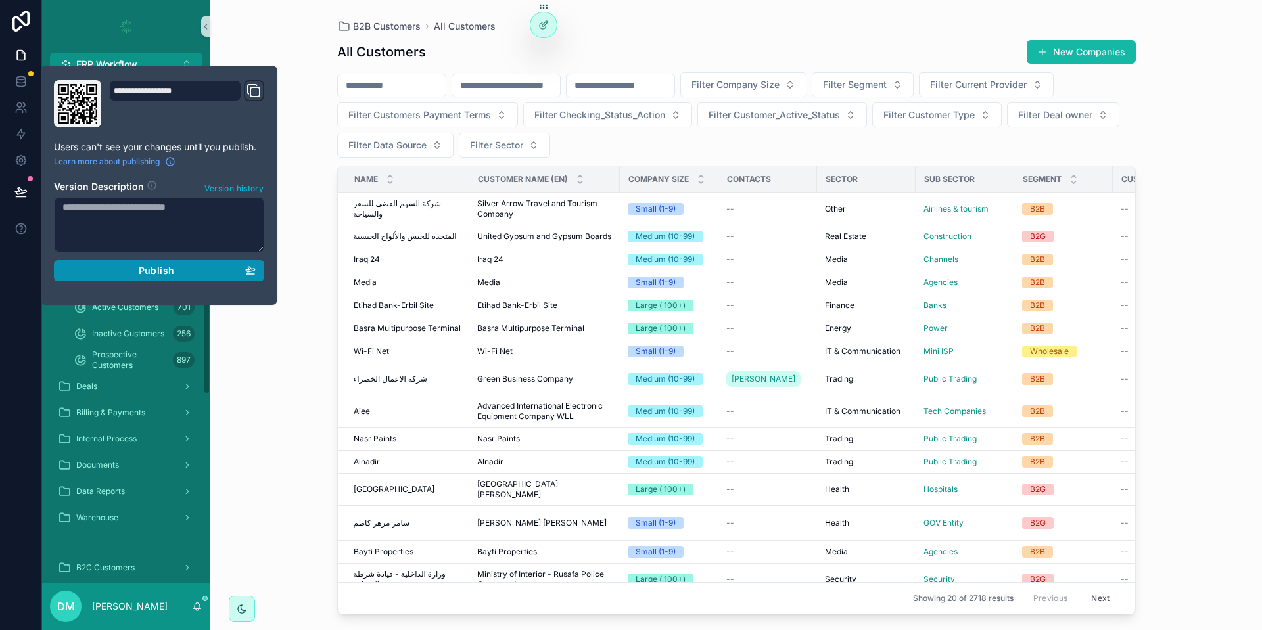
click at [135, 275] on div "Publish" at bounding box center [158, 271] width 193 height 12
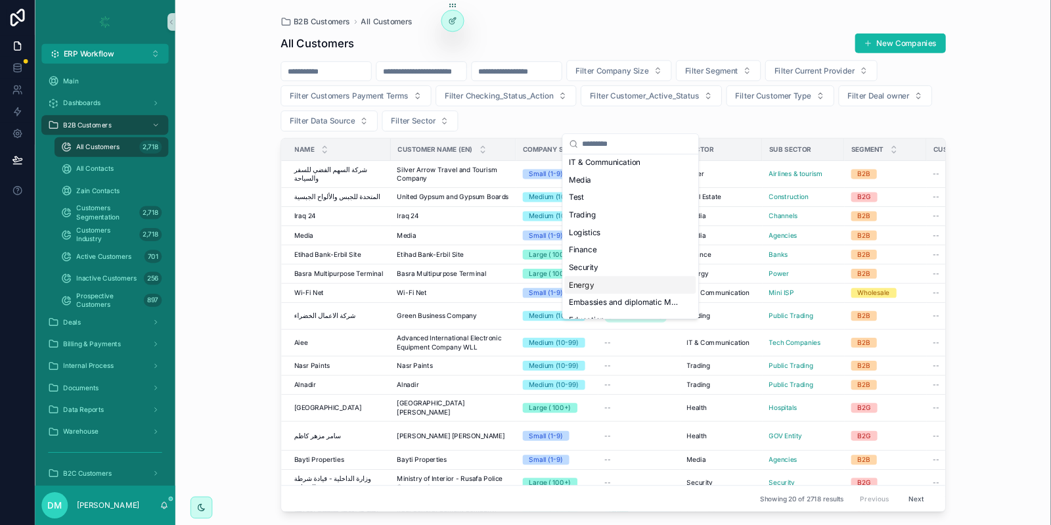
scroll to position [124, 0]
click at [268, 125] on div "B2B Customers All Customers All Customers New Companies Filter Company Size Fil…" at bounding box center [735, 315] width 1051 height 630
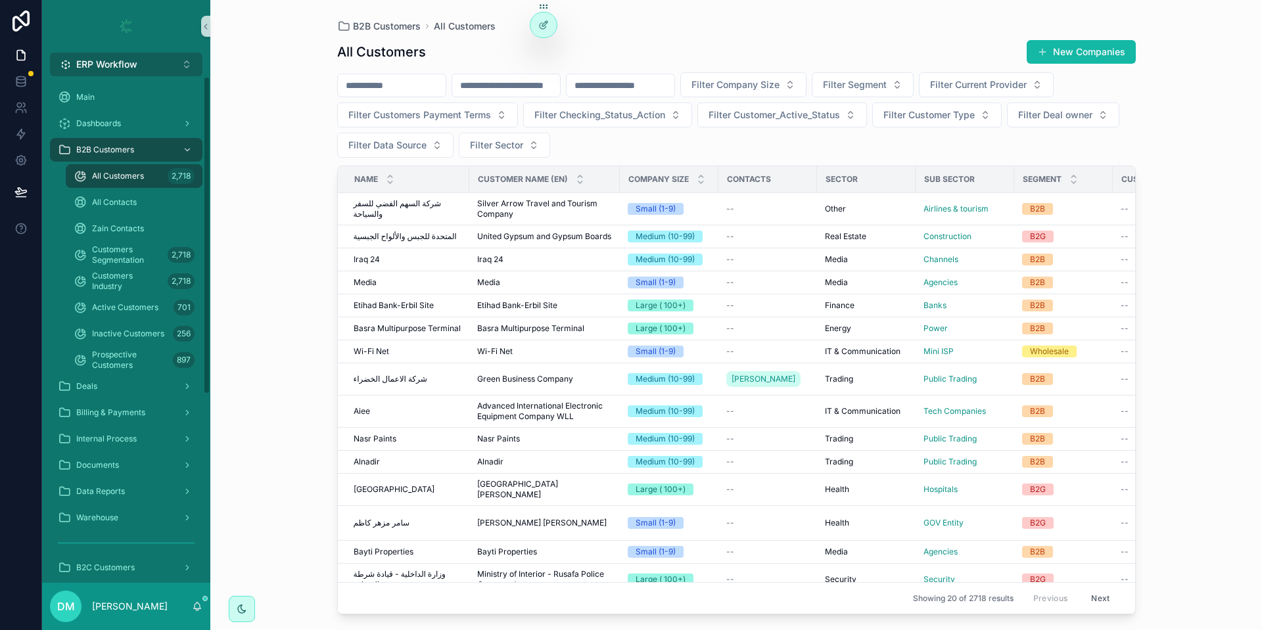
click at [107, 63] on span "ERP Workflow" at bounding box center [106, 64] width 61 height 13
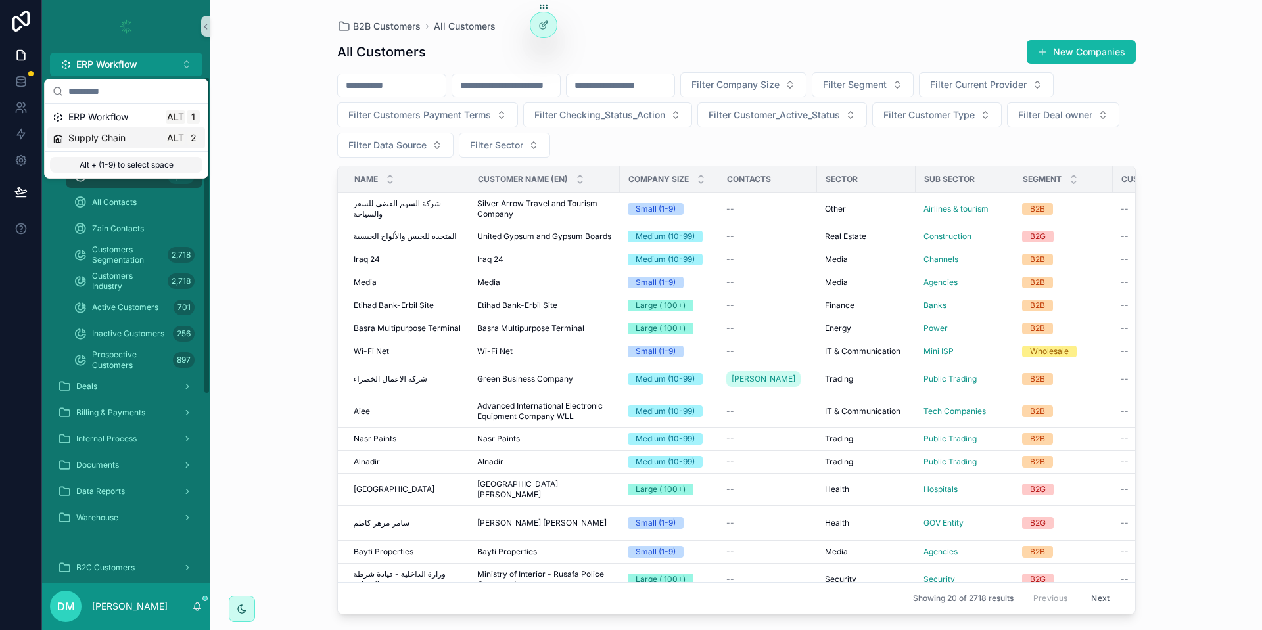
click at [124, 131] on span "Supply Chain" at bounding box center [96, 137] width 57 height 13
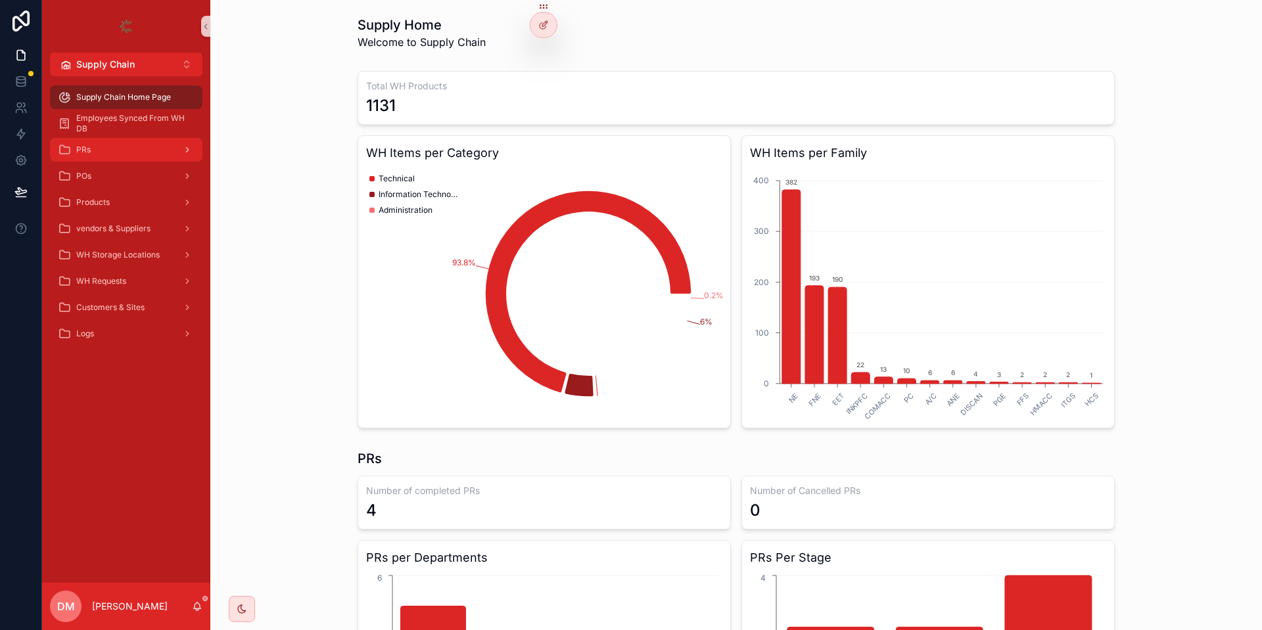
click at [108, 154] on div "PRs" at bounding box center [126, 149] width 137 height 21
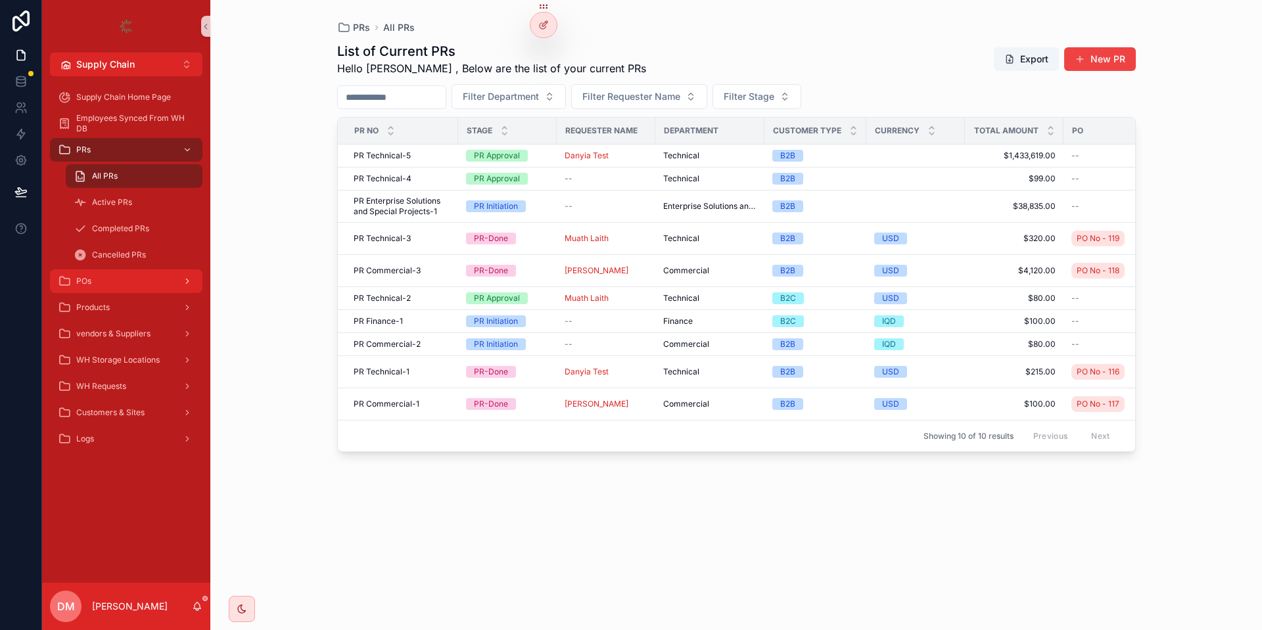
click at [131, 284] on div "POs" at bounding box center [126, 281] width 137 height 21
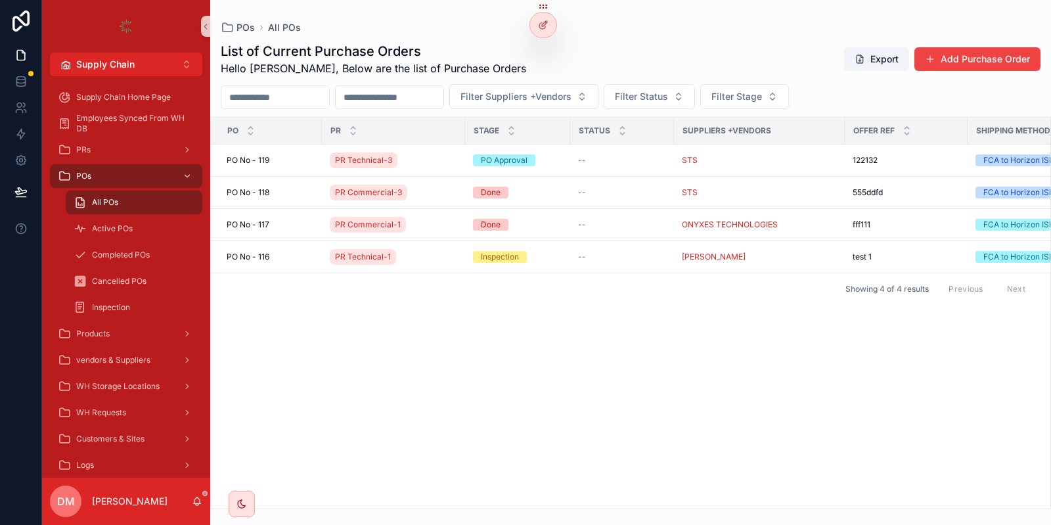
click at [511, 324] on div "PO PR Stage Status Suppliers +Vendors Offer REF Shipping Method Total Price wit…" at bounding box center [631, 313] width 840 height 391
click at [959, 59] on button "Add Purchase Order" at bounding box center [978, 59] width 126 height 24
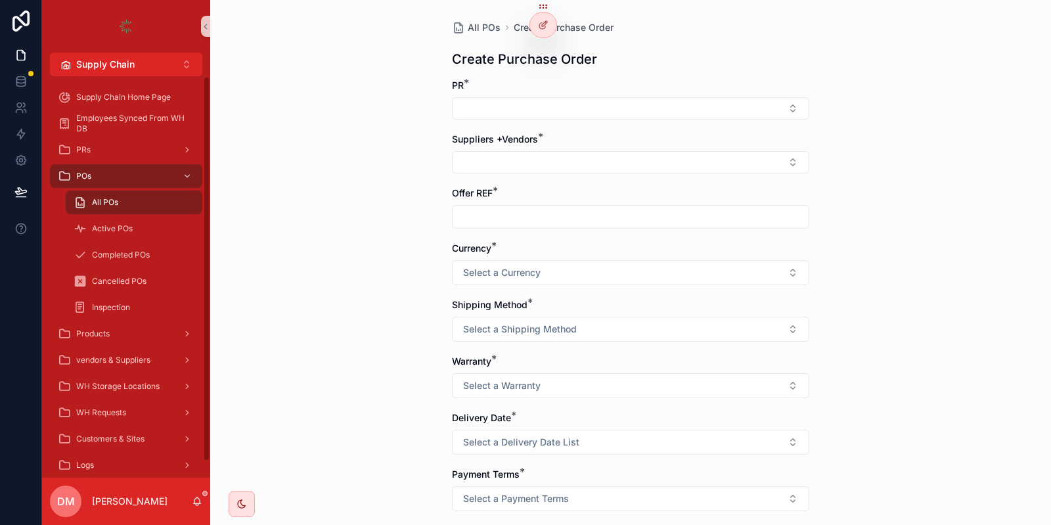
click at [134, 205] on div "All POs" at bounding box center [134, 202] width 121 height 21
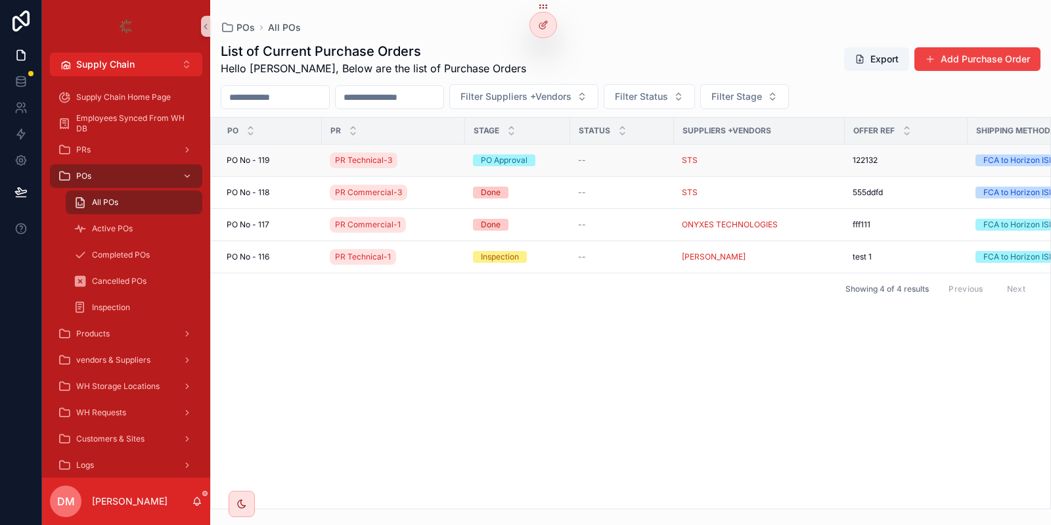
click at [271, 166] on td "[STREET_ADDRESS]" at bounding box center [266, 161] width 111 height 32
click at [277, 157] on div "[STREET_ADDRESS]" at bounding box center [270, 160] width 87 height 11
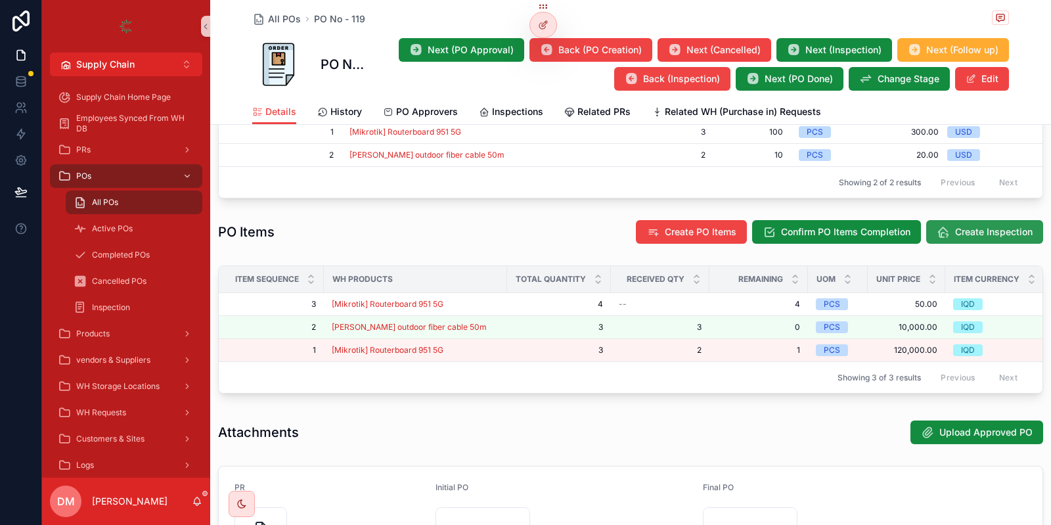
click at [1001, 220] on button "Create Inspection" at bounding box center [984, 232] width 117 height 24
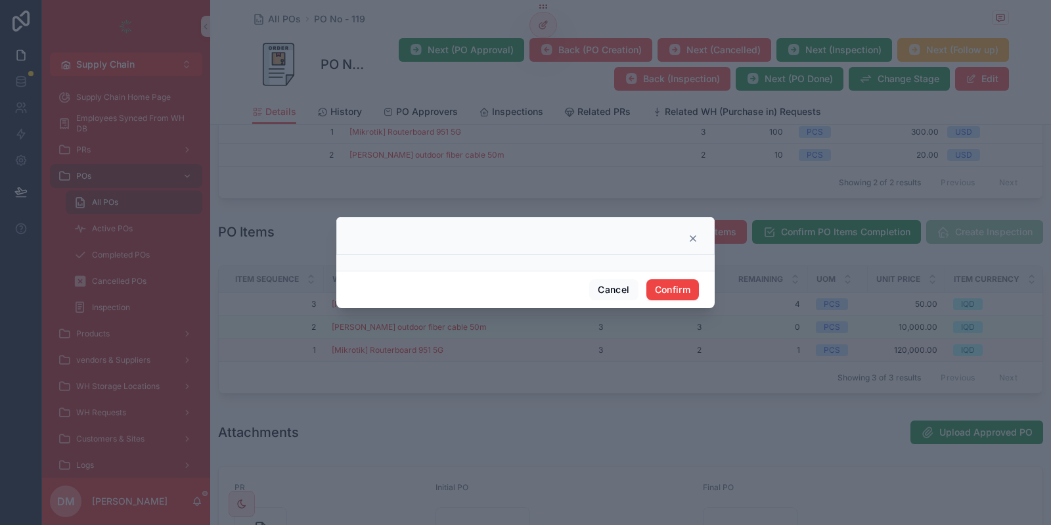
scroll to position [631, 0]
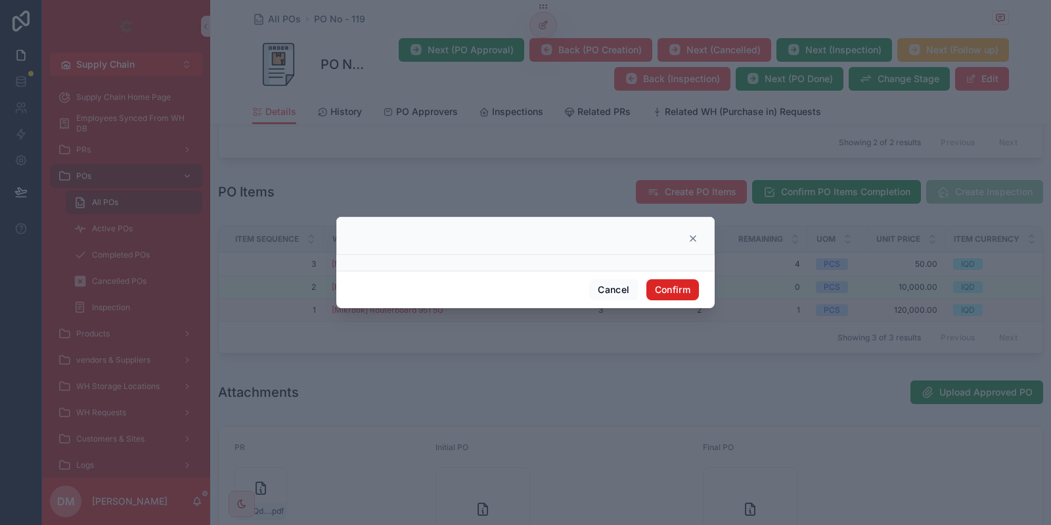
click at [689, 296] on button "Confirm" at bounding box center [673, 289] width 53 height 21
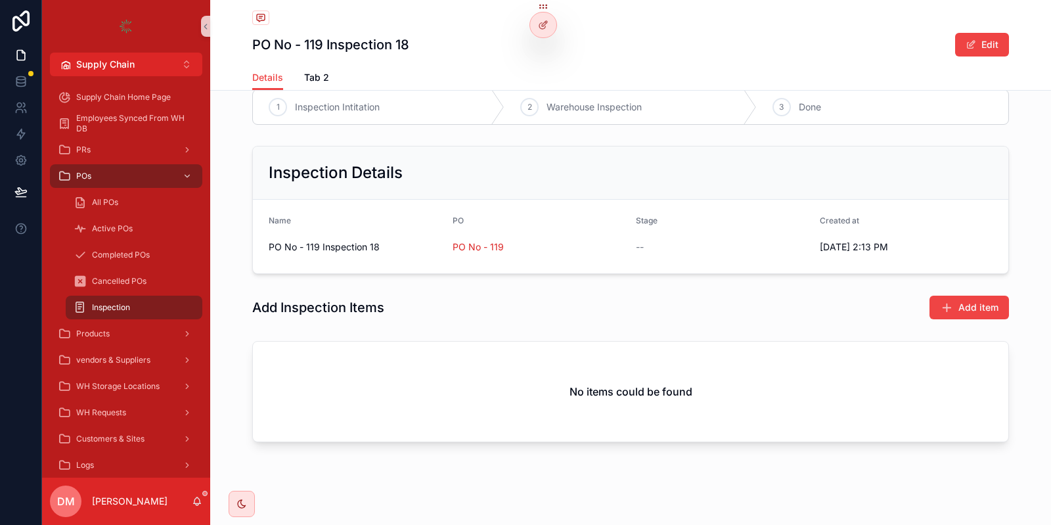
scroll to position [33, 0]
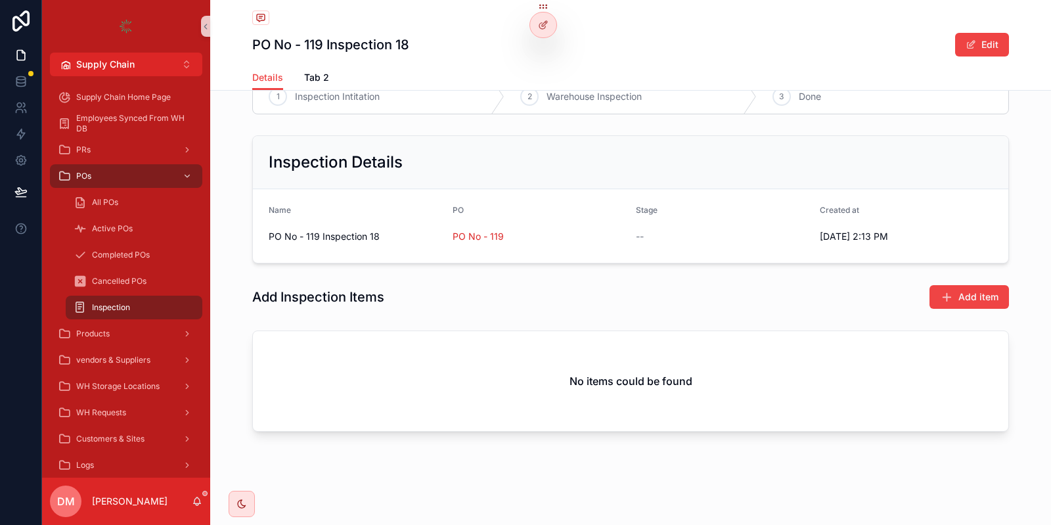
drag, startPoint x: 340, startPoint y: 101, endPoint x: 476, endPoint y: 120, distance: 137.3
click at [452, 110] on div "1 Inspection Intitation" at bounding box center [379, 97] width 252 height 34
click at [981, 308] on button "Add item" at bounding box center [970, 297] width 80 height 24
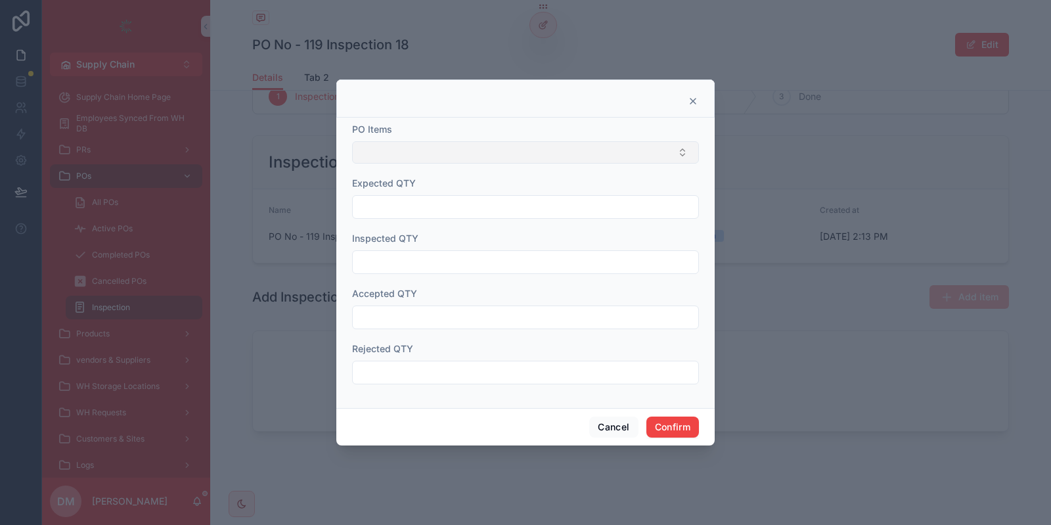
click at [492, 143] on button "Select Button" at bounding box center [525, 152] width 347 height 22
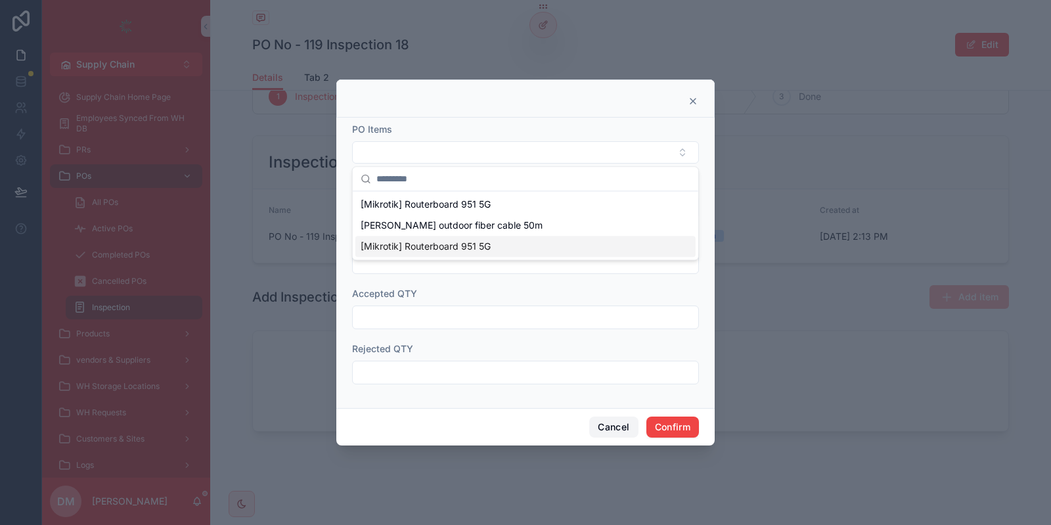
click at [612, 429] on button "Cancel" at bounding box center [613, 427] width 49 height 21
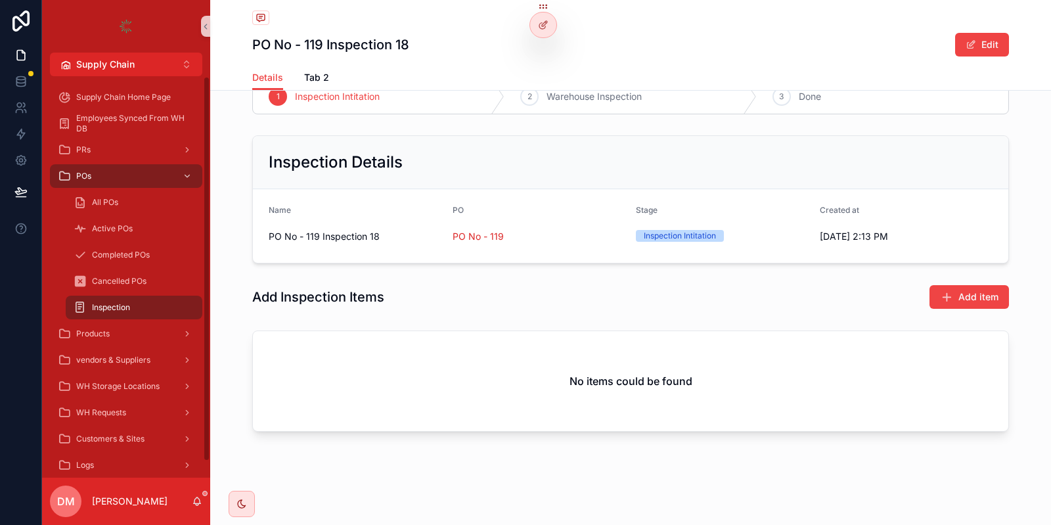
scroll to position [0, 0]
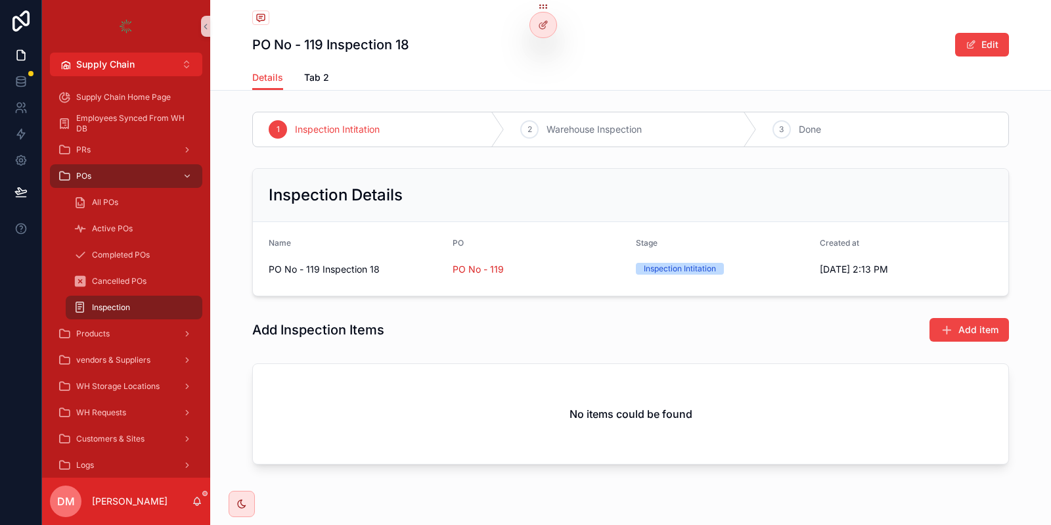
drag, startPoint x: 673, startPoint y: 394, endPoint x: 391, endPoint y: 317, distance: 292.2
click at [416, 363] on div "No items could be found" at bounding box center [630, 413] width 757 height 101
click at [478, 263] on span "PO No - 119" at bounding box center [478, 269] width 51 height 13
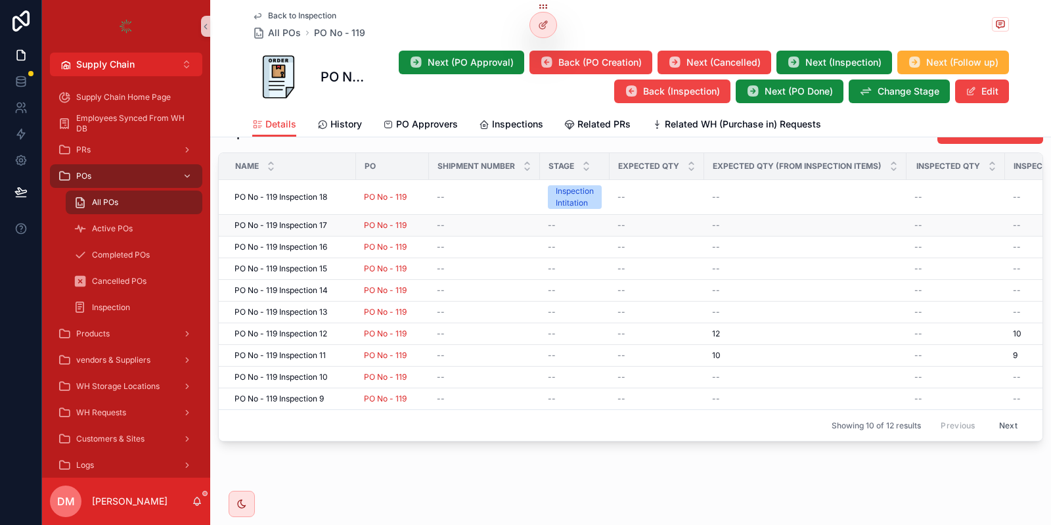
scroll to position [1069, 0]
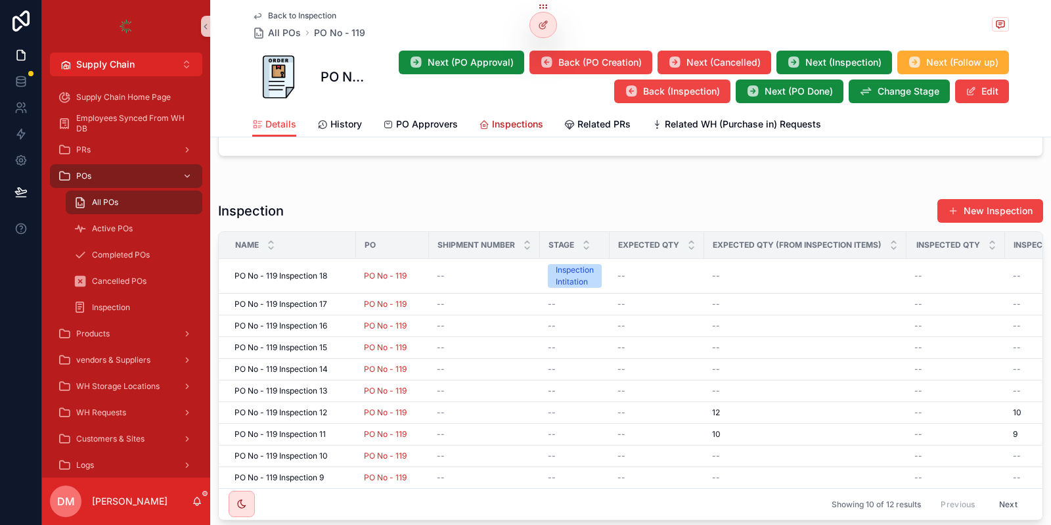
click at [509, 125] on span "Inspections" at bounding box center [517, 124] width 51 height 13
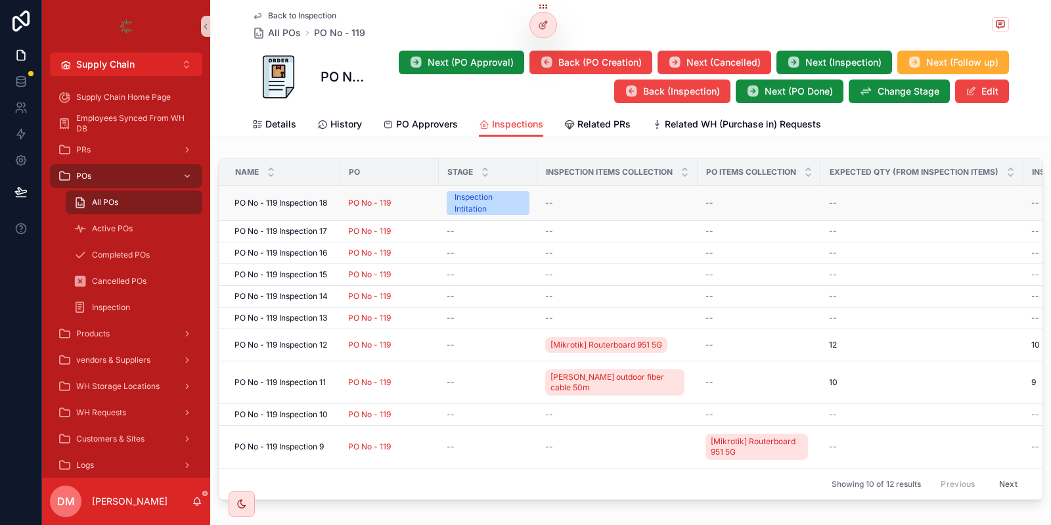
click at [406, 202] on div "PO No - 119" at bounding box center [389, 203] width 83 height 11
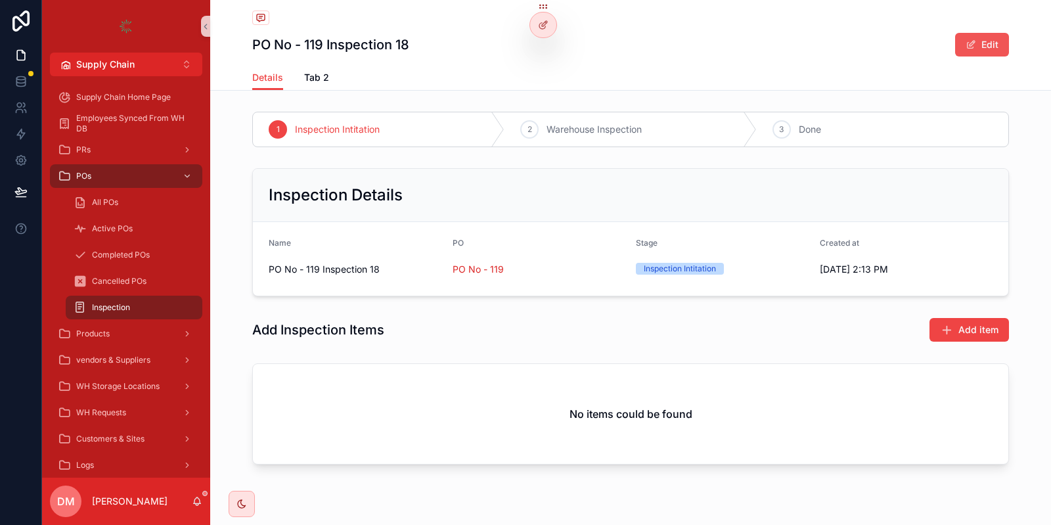
click at [992, 46] on button "Edit" at bounding box center [982, 45] width 54 height 24
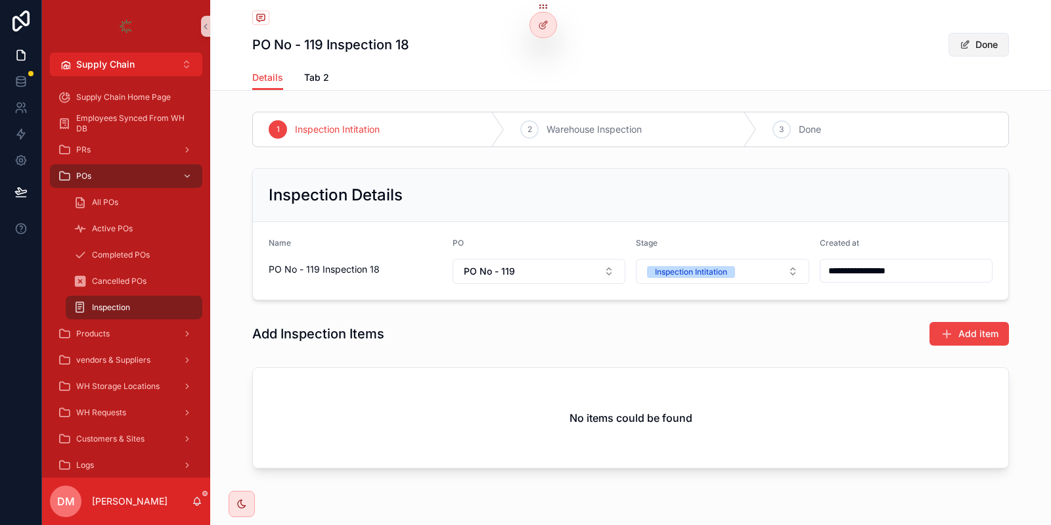
click at [992, 46] on button "Done" at bounding box center [979, 45] width 60 height 24
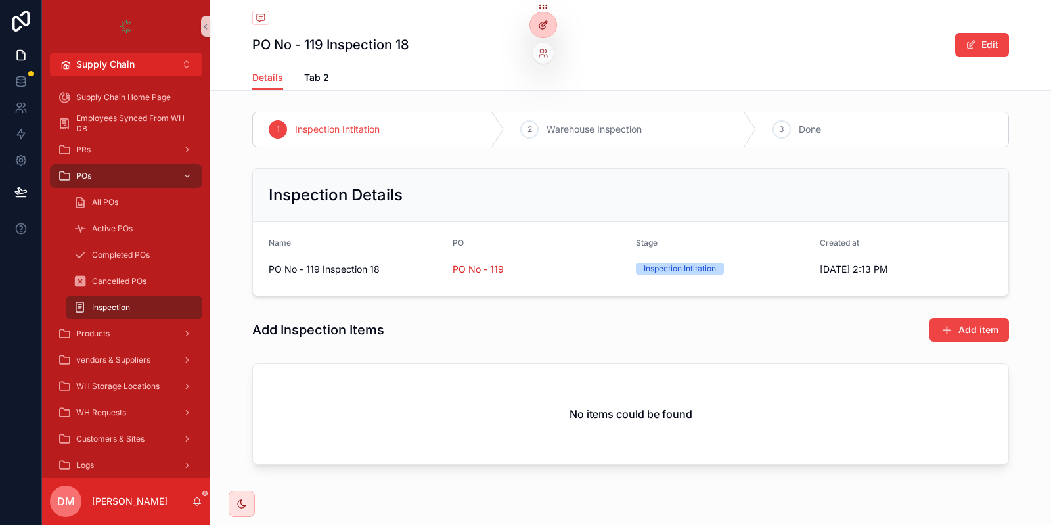
click at [535, 28] on div at bounding box center [543, 24] width 26 height 25
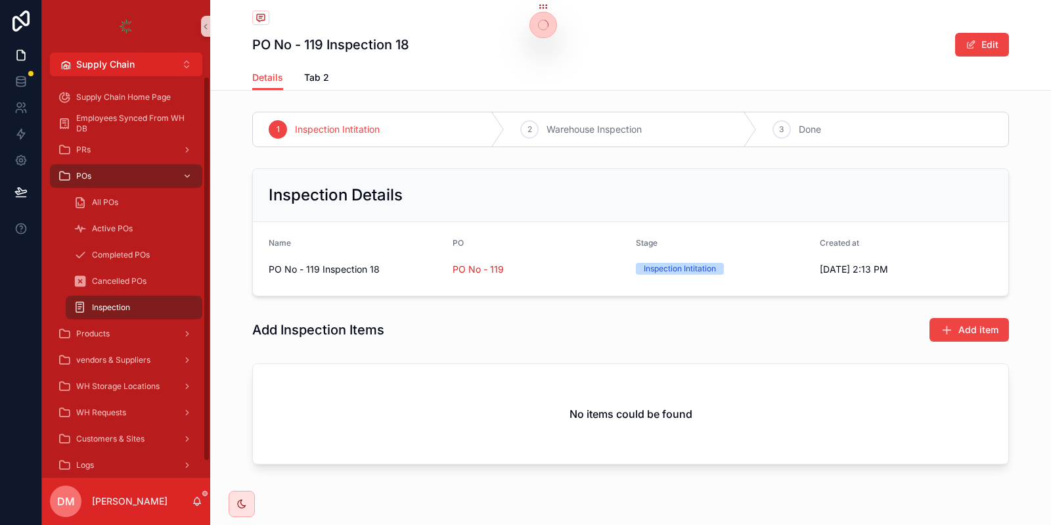
scroll to position [33, 0]
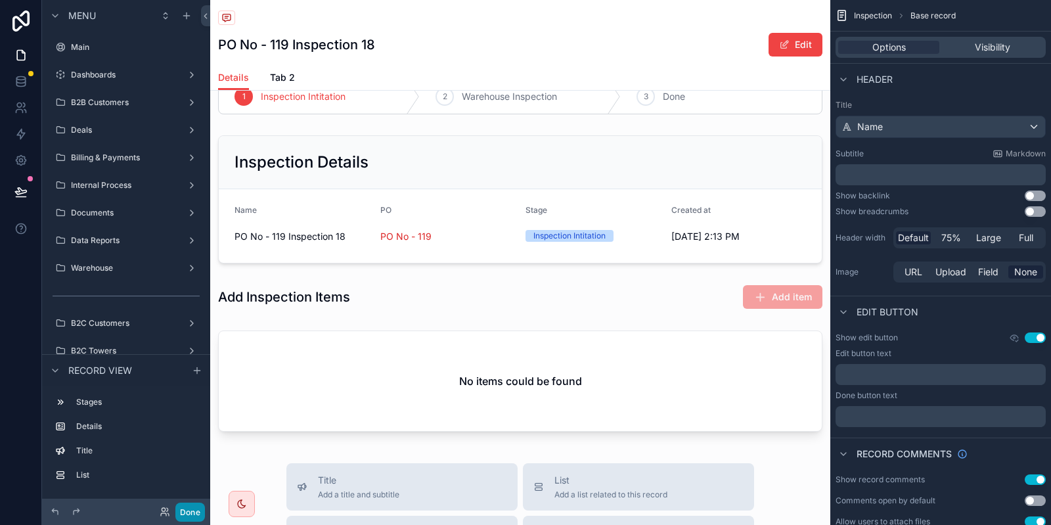
click at [198, 513] on button "Done" at bounding box center [190, 512] width 30 height 19
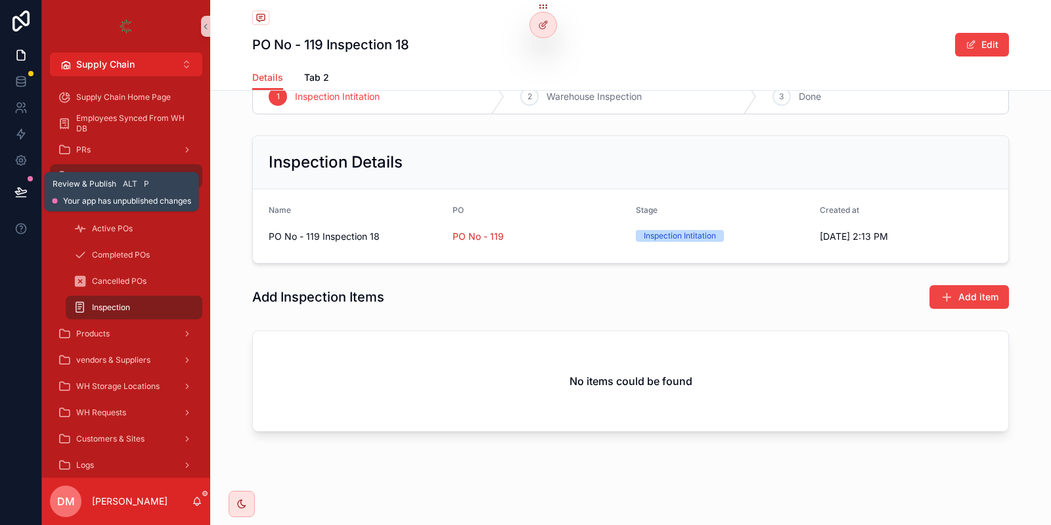
click at [15, 188] on icon at bounding box center [20, 191] width 13 height 13
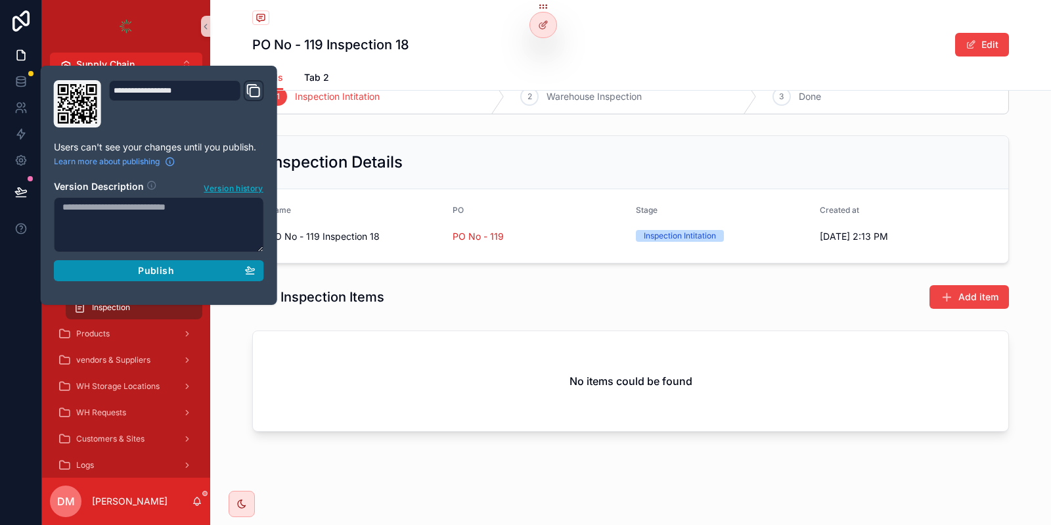
click at [253, 265] on icon "button" at bounding box center [250, 270] width 11 height 11
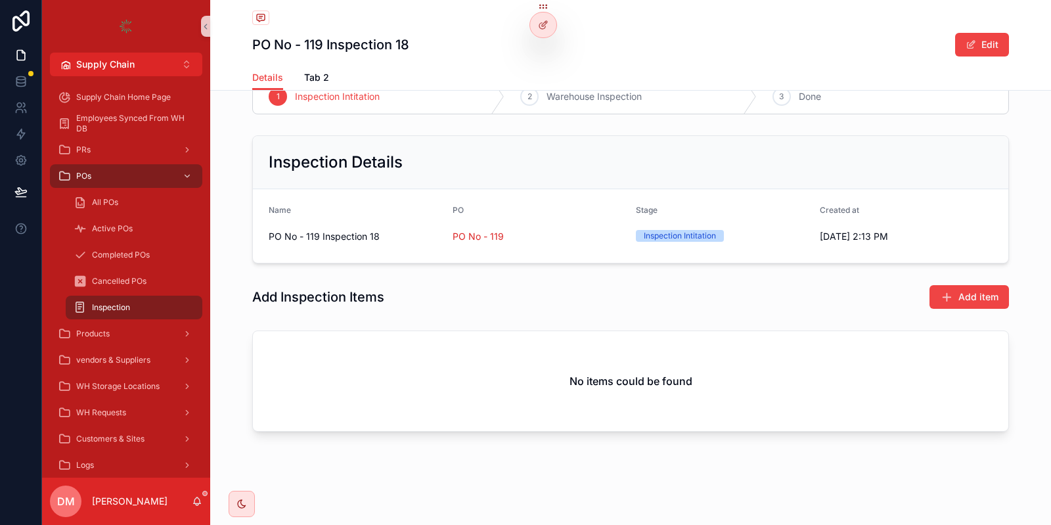
click at [456, 131] on div "Inspection Details Name PO No - 119 Inspection 18 PO PO No - 119 Stage Inspecti…" at bounding box center [630, 199] width 841 height 139
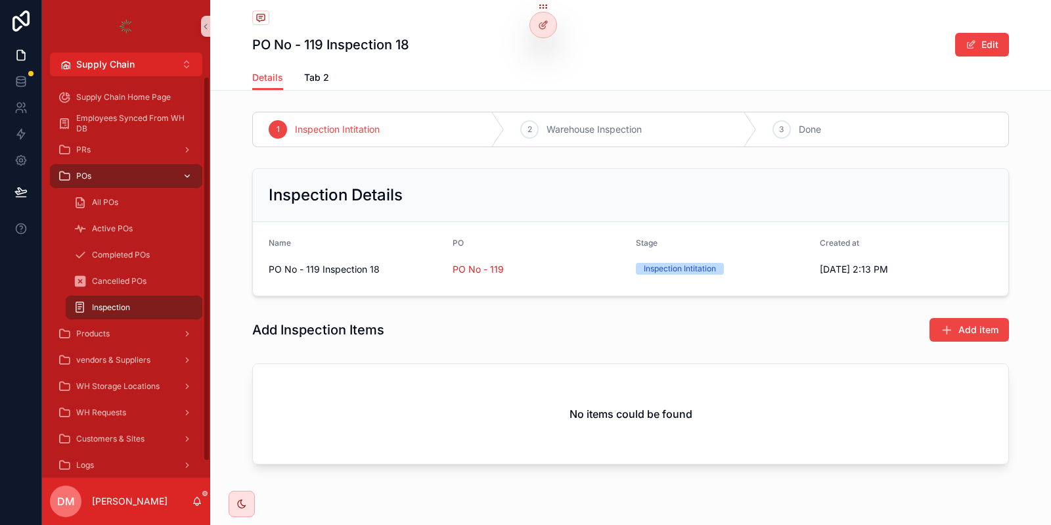
click at [117, 170] on div "POs" at bounding box center [126, 176] width 137 height 21
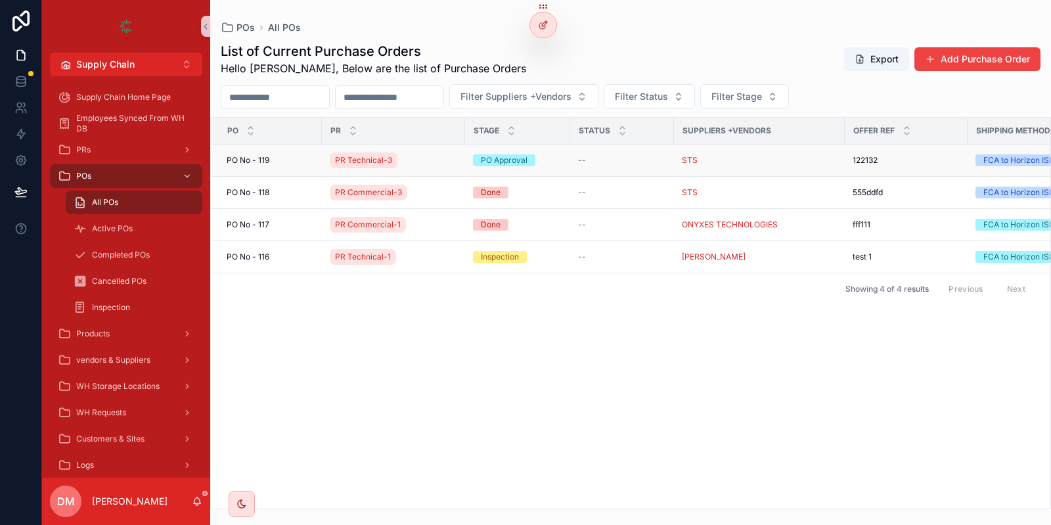
click at [292, 156] on div "[STREET_ADDRESS]" at bounding box center [270, 160] width 87 height 11
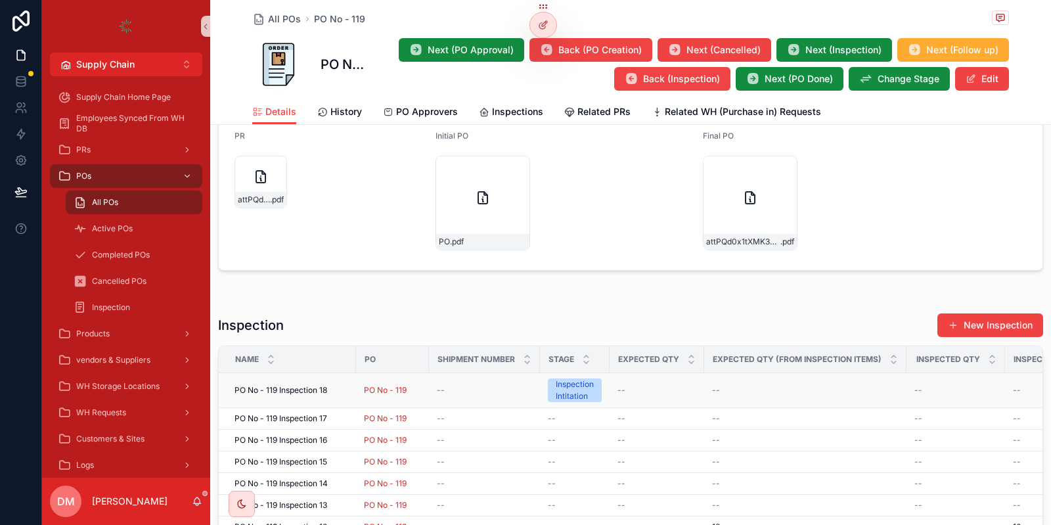
scroll to position [935, 0]
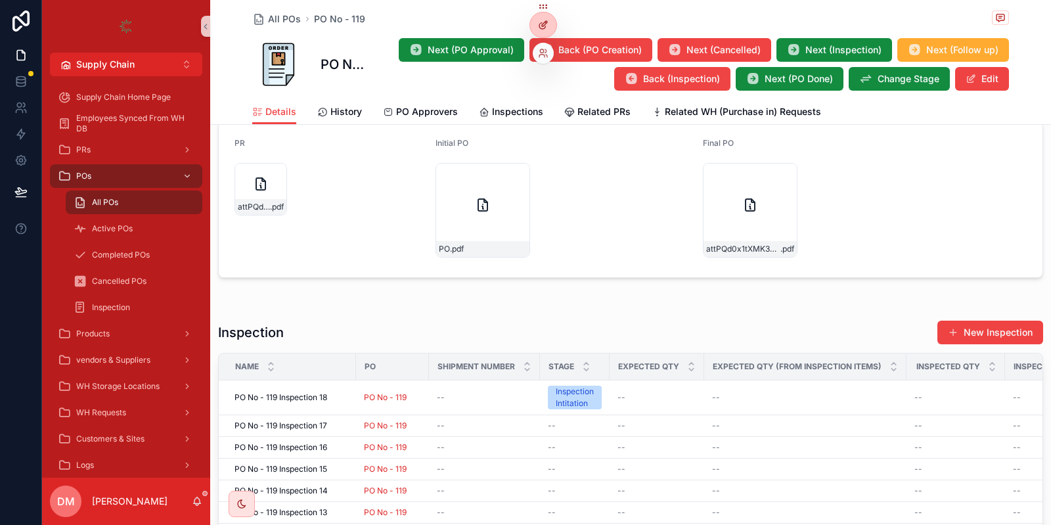
click at [544, 21] on icon at bounding box center [543, 25] width 11 height 11
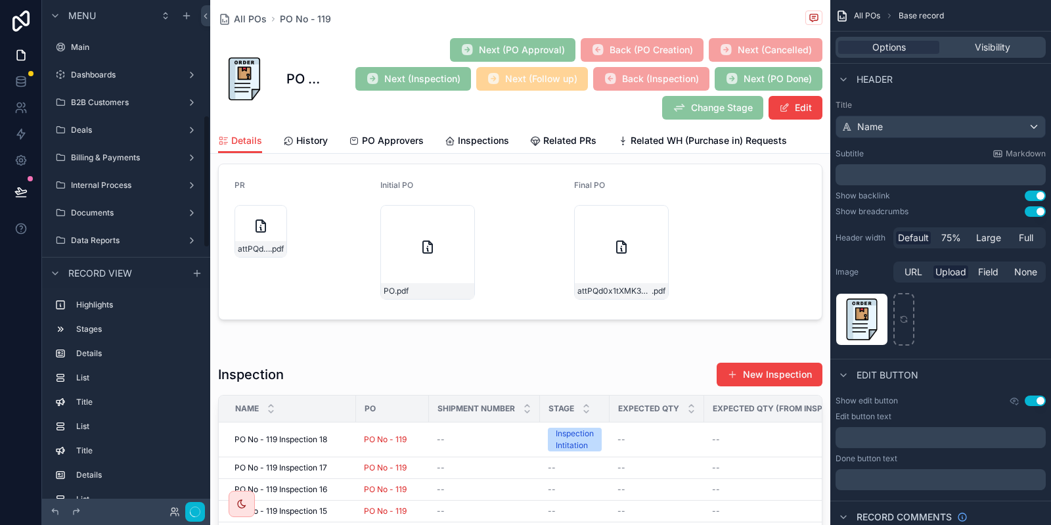
scroll to position [440, 0]
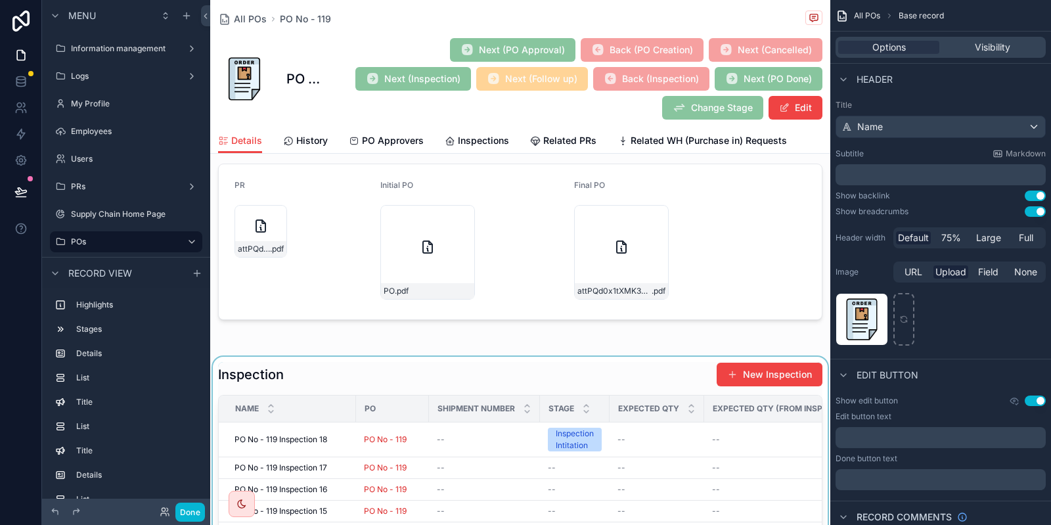
click at [367, 382] on div "scrollable content" at bounding box center [520, 523] width 620 height 332
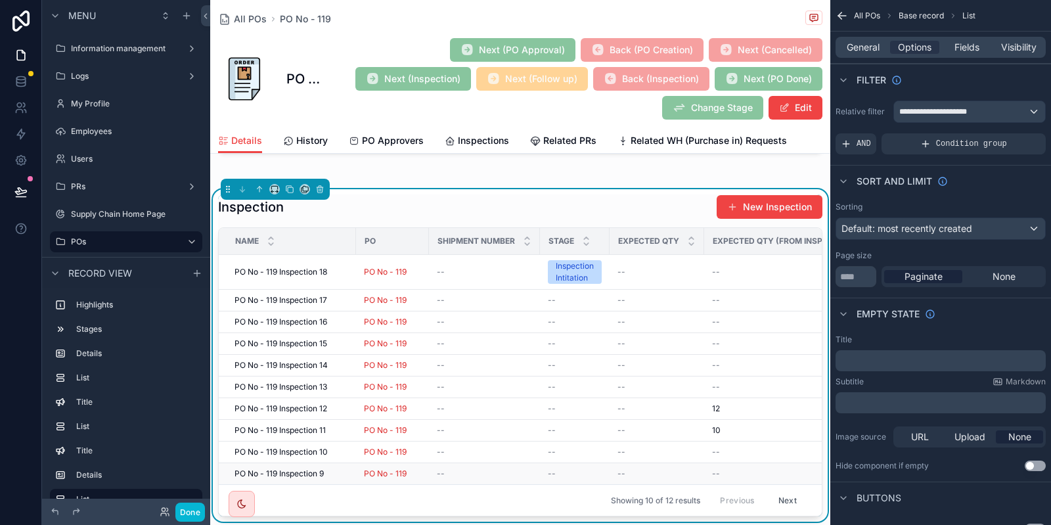
scroll to position [1101, 0]
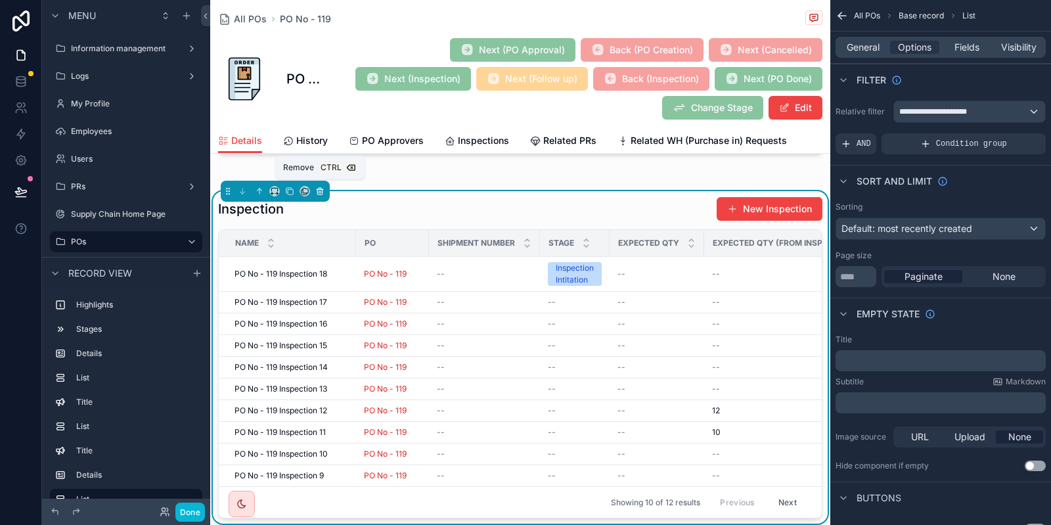
click at [326, 185] on button "scrollable content" at bounding box center [320, 191] width 14 height 14
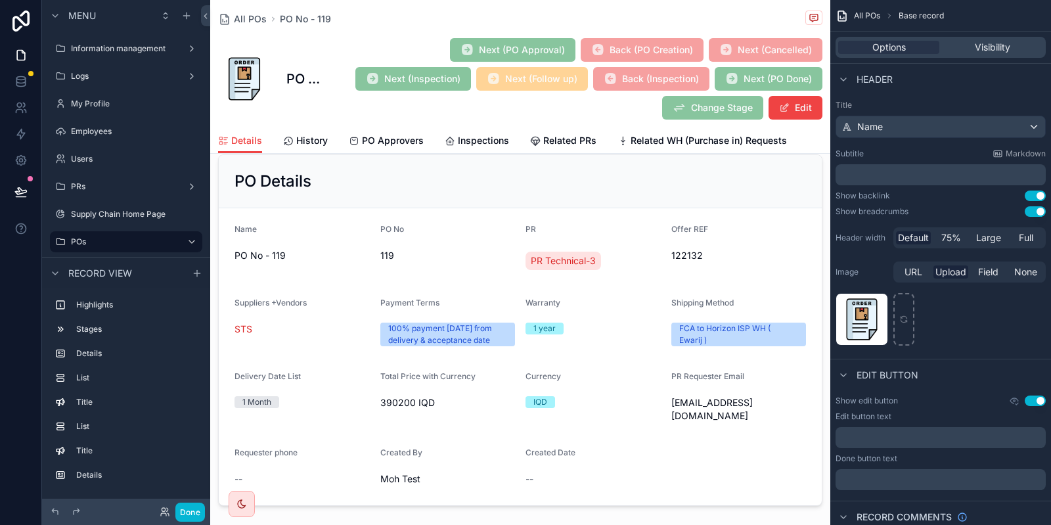
scroll to position [0, 0]
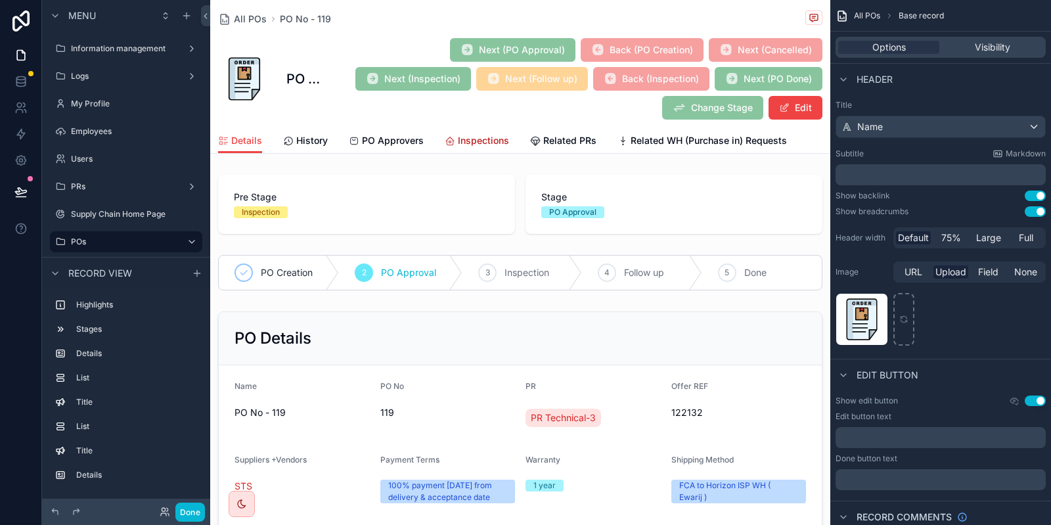
click at [488, 145] on span "Inspections" at bounding box center [483, 140] width 51 height 13
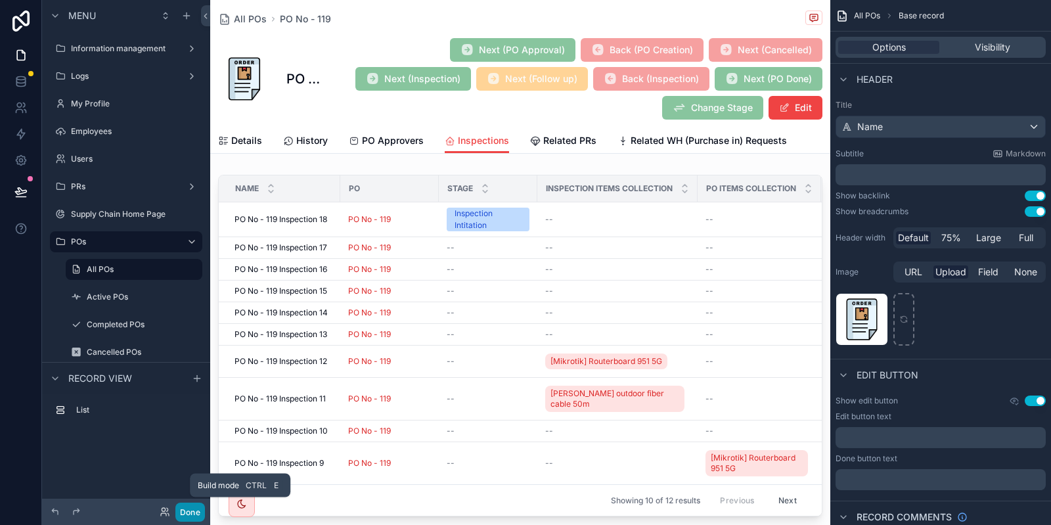
click at [196, 508] on button "Done" at bounding box center [190, 512] width 30 height 19
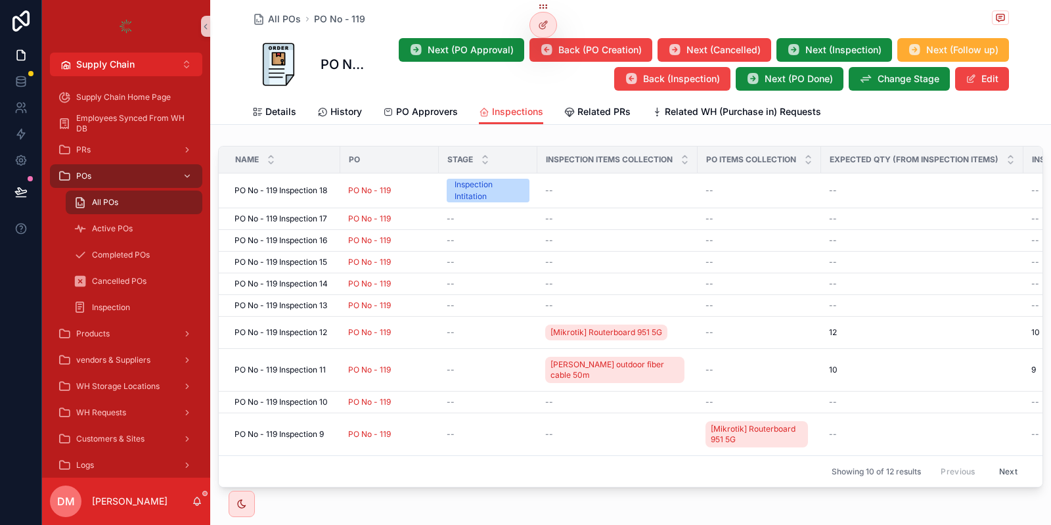
click at [685, 521] on div "All POs PO No - 119 PO No - 119 Next (PO Approval) Back (PO Creation) Next (Can…" at bounding box center [630, 291] width 841 height 582
click at [405, 191] on div "PO No - 119" at bounding box center [389, 190] width 83 height 11
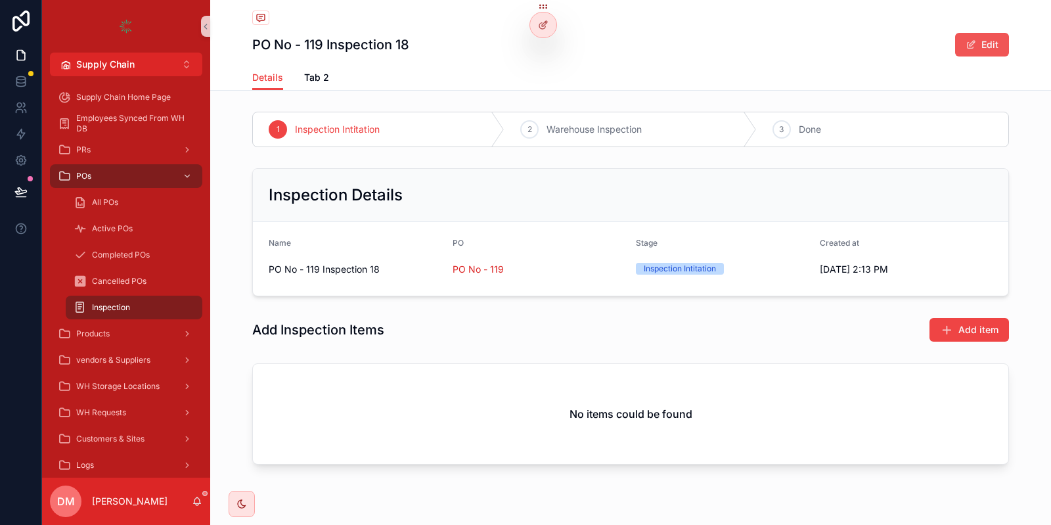
click at [965, 49] on button "Edit" at bounding box center [982, 45] width 54 height 24
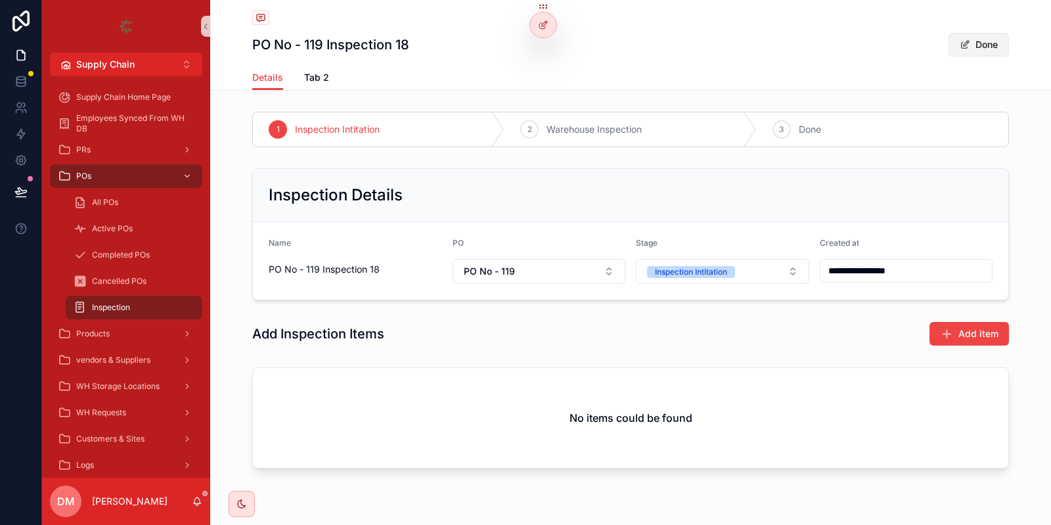
click at [961, 41] on span "scrollable content" at bounding box center [965, 44] width 11 height 11
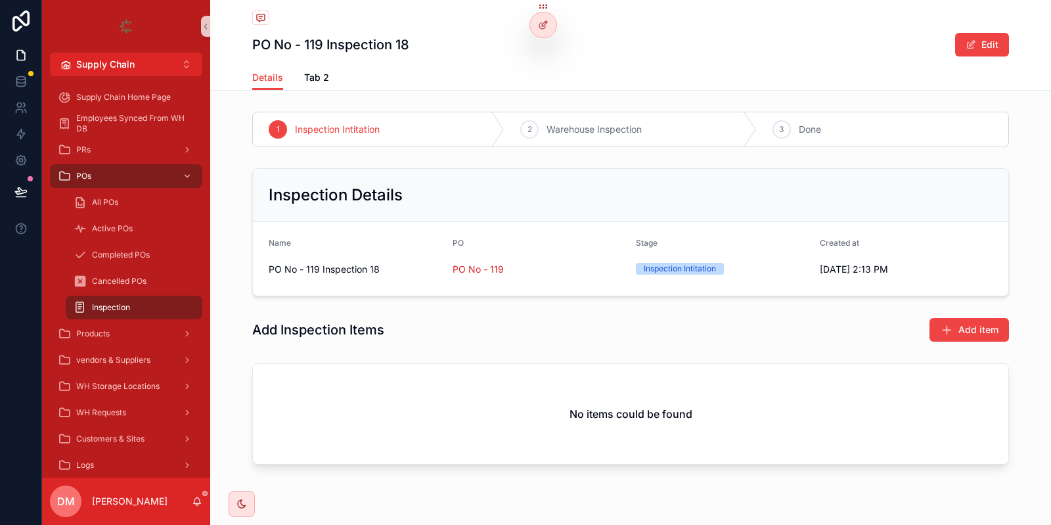
click at [318, 196] on h2 "Inspection Details" at bounding box center [336, 195] width 134 height 21
drag, startPoint x: 383, startPoint y: 281, endPoint x: 240, endPoint y: 281, distance: 142.6
click at [240, 281] on div "Inspection Details Name PO No - 119 Inspection 18 PO PO No - 119 Stage Inspecti…" at bounding box center [630, 232] width 841 height 139
